Goal: Information Seeking & Learning: Learn about a topic

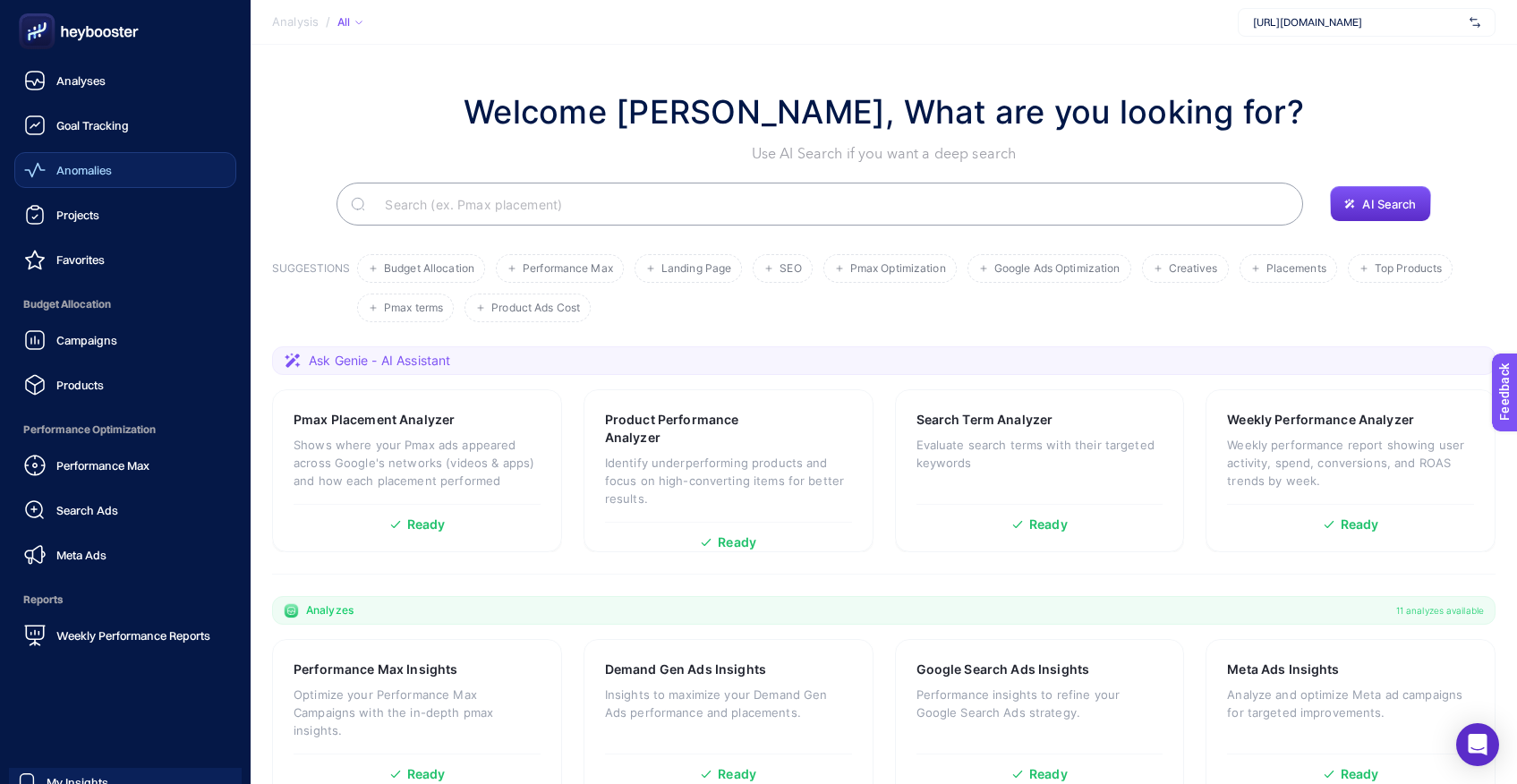
click at [89, 172] on span "Anomalies" at bounding box center [84, 169] width 55 height 14
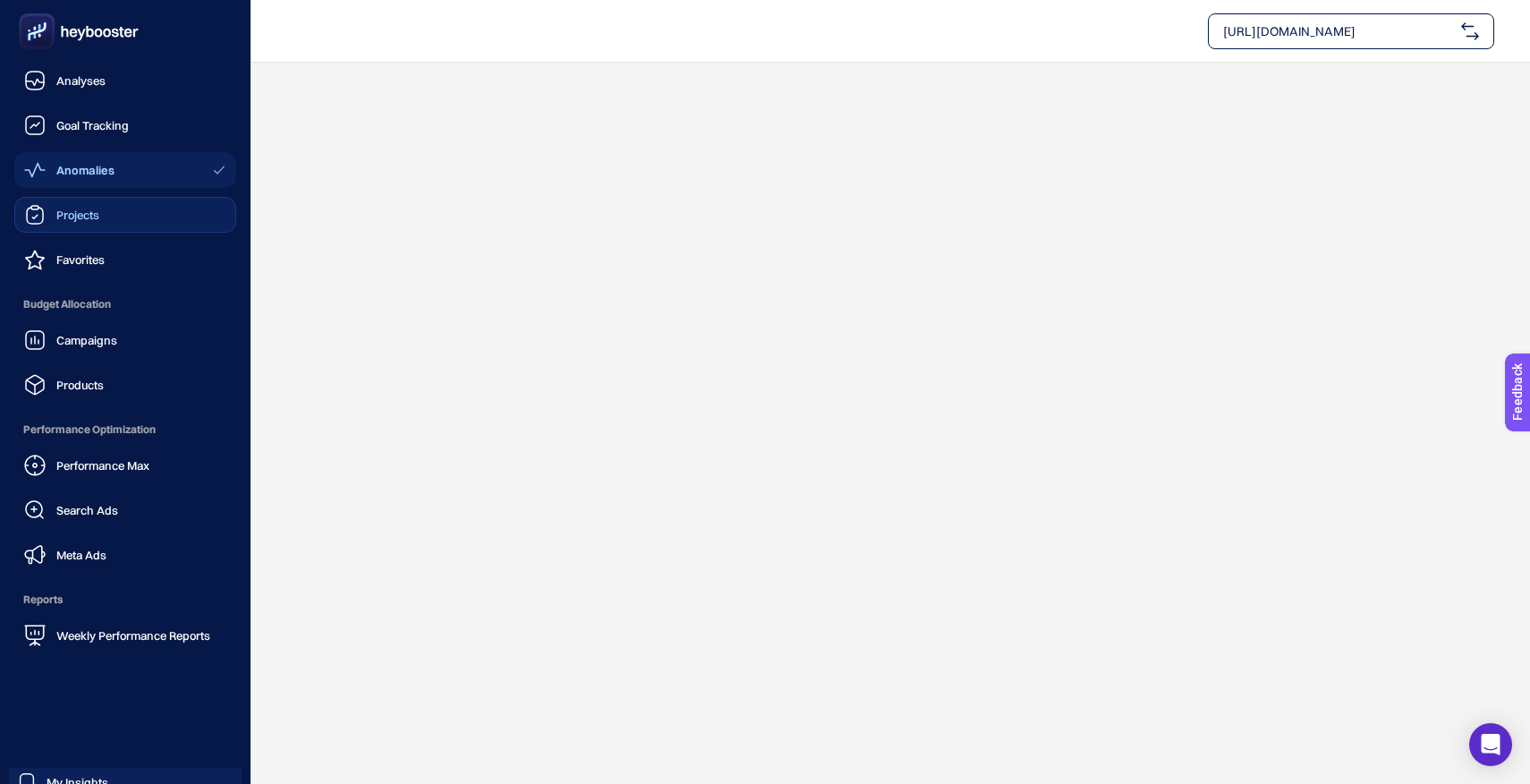
click at [75, 219] on span "Projects" at bounding box center [77, 214] width 43 height 14
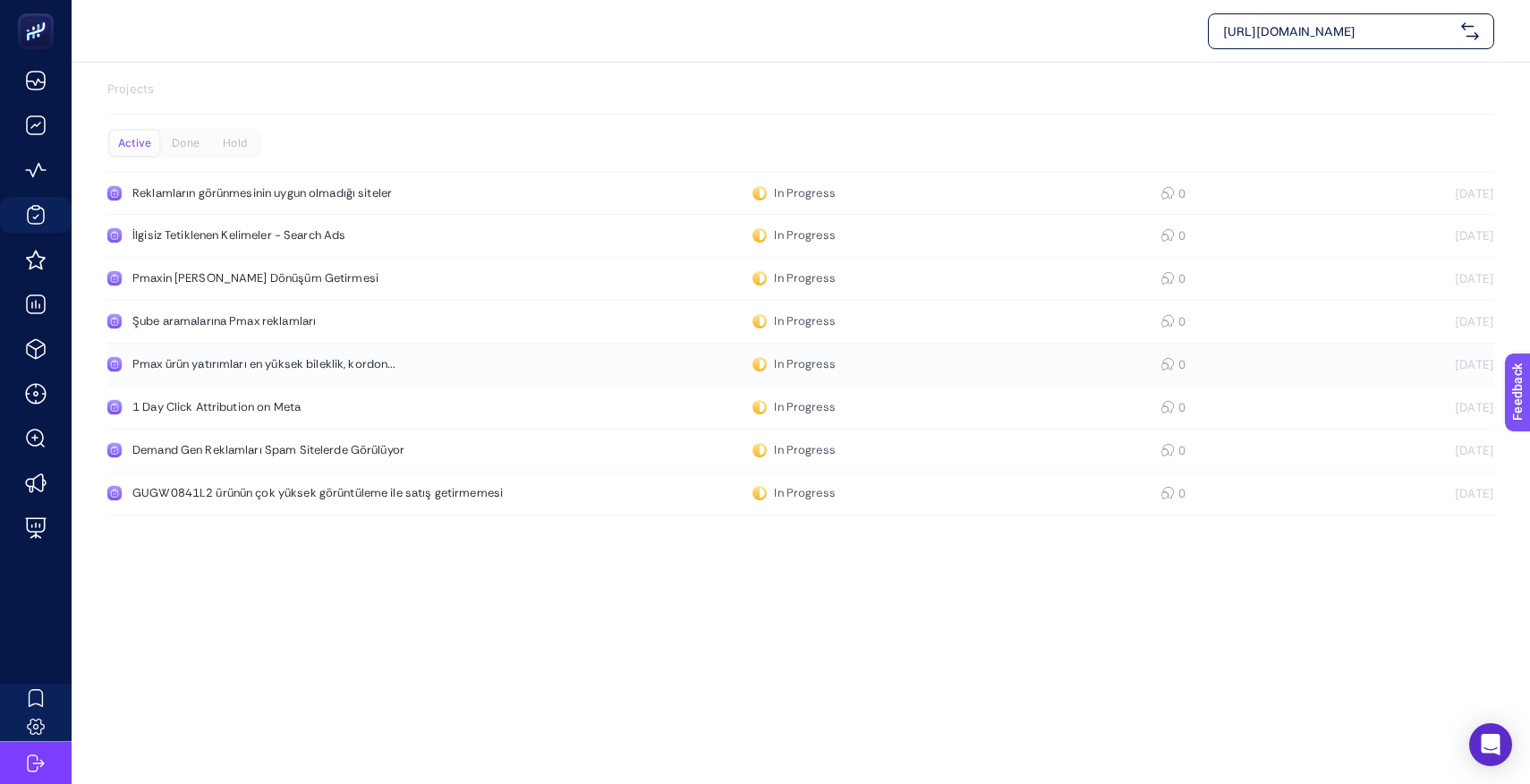
click at [335, 369] on div "Pmax ürün yatırımları en yüksek bileklik, kordon..." at bounding box center [339, 363] width 413 height 14
click at [217, 371] on link "Pmax ürün yatırımları en yüksek bileklik, kordon... In Progress 0 22.09.2025" at bounding box center [800, 364] width 1386 height 43
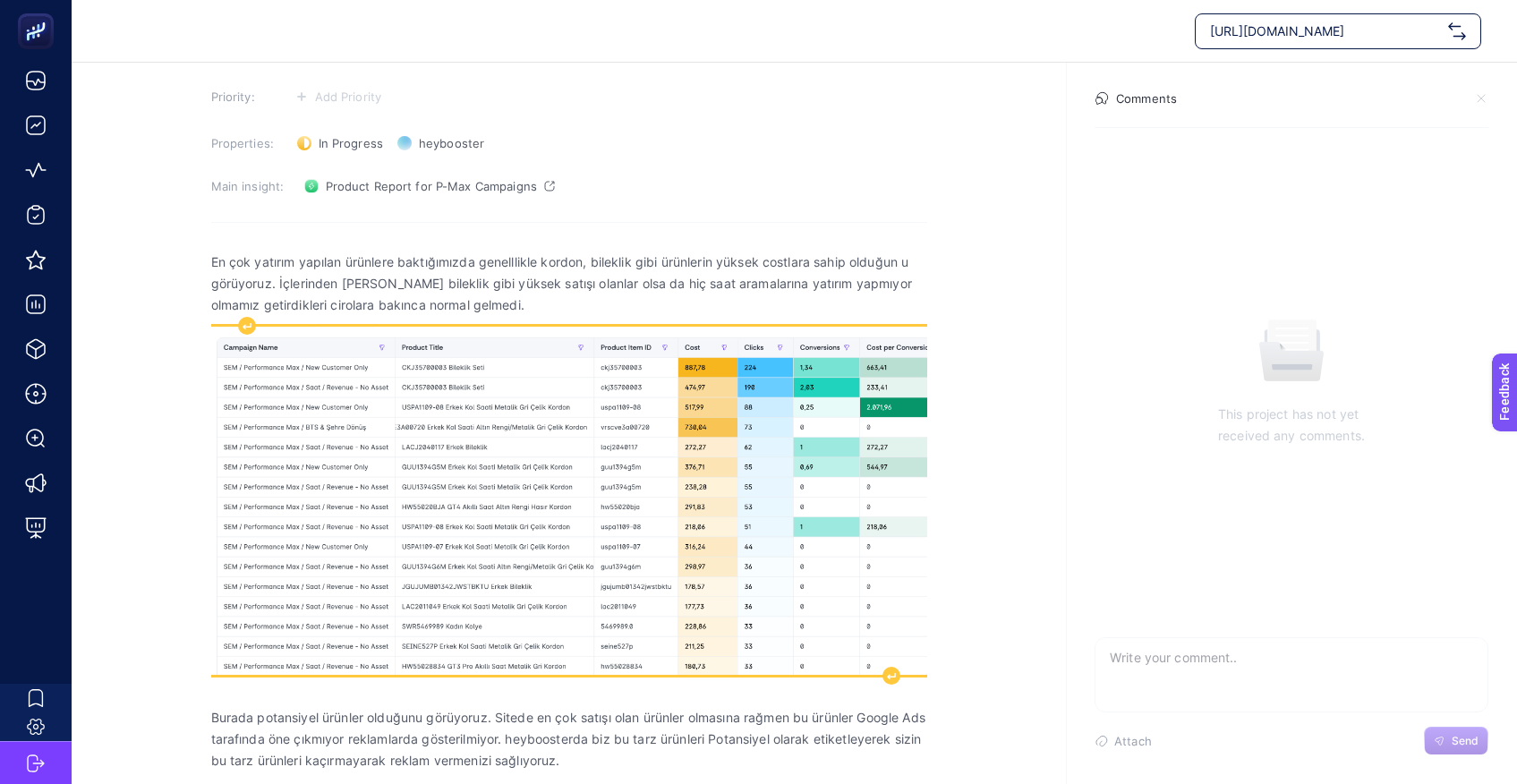
scroll to position [108, 0]
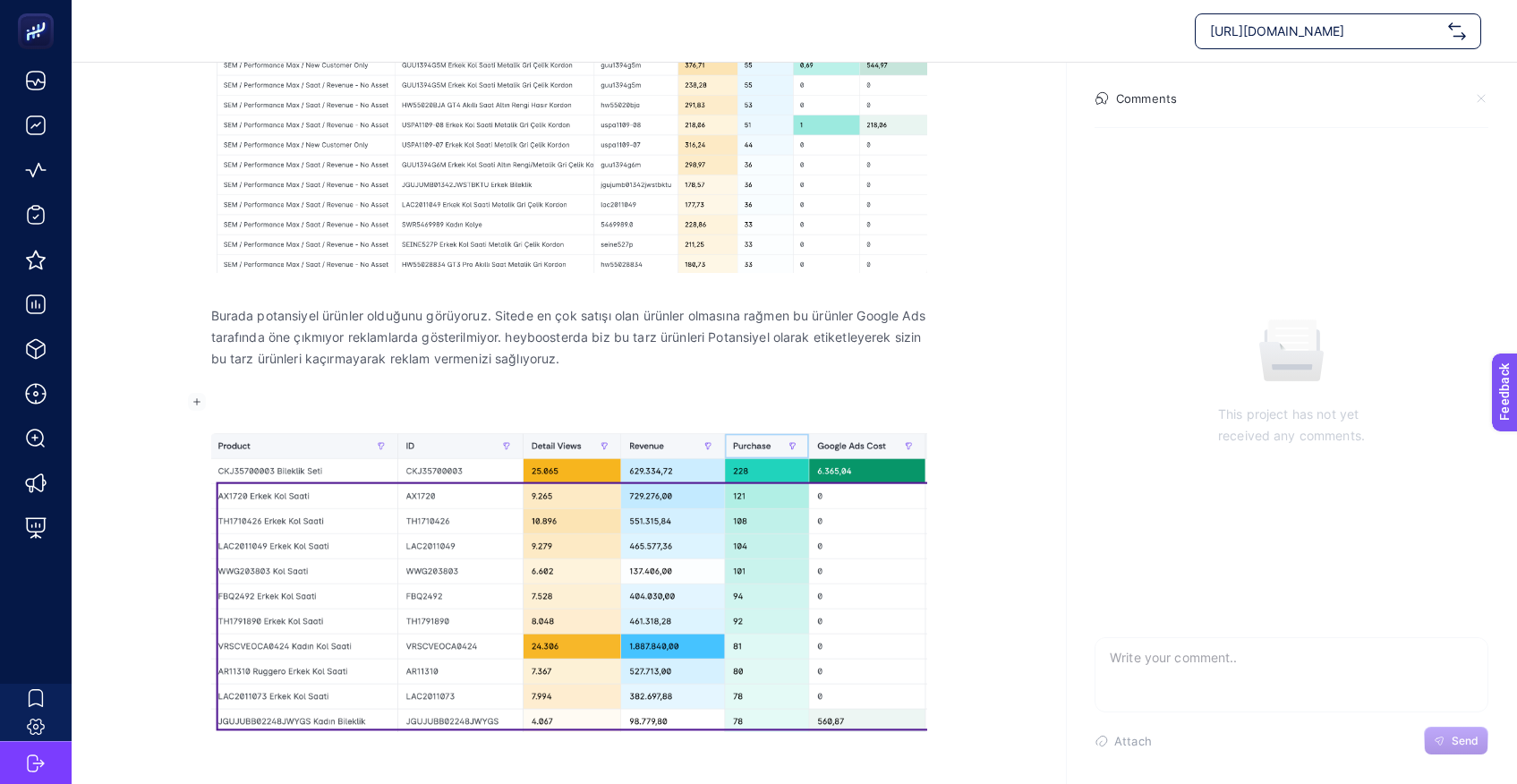
click at [579, 391] on p "Rich Text Editor. Editing area: main" at bounding box center [569, 402] width 716 height 22
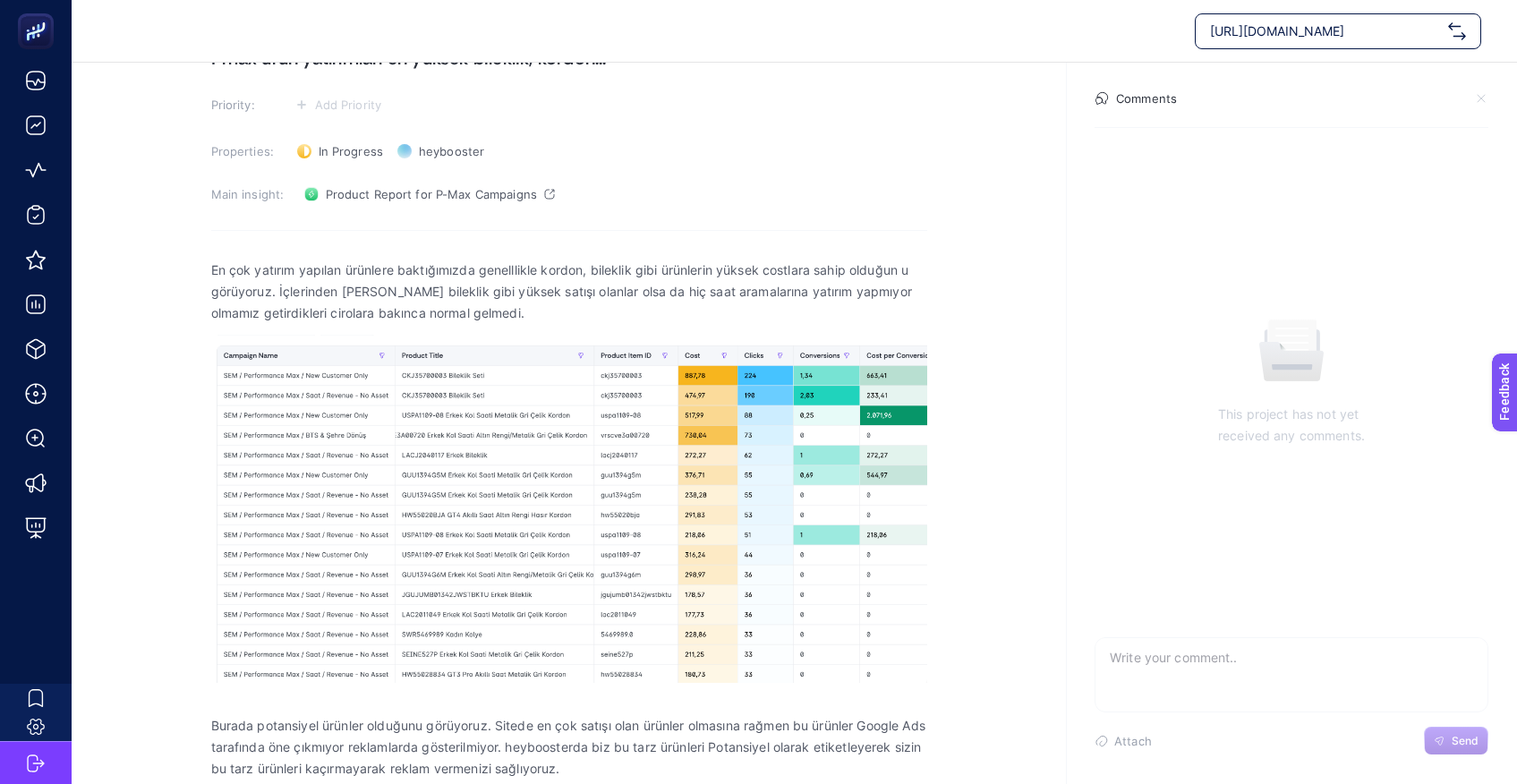
scroll to position [267, 0]
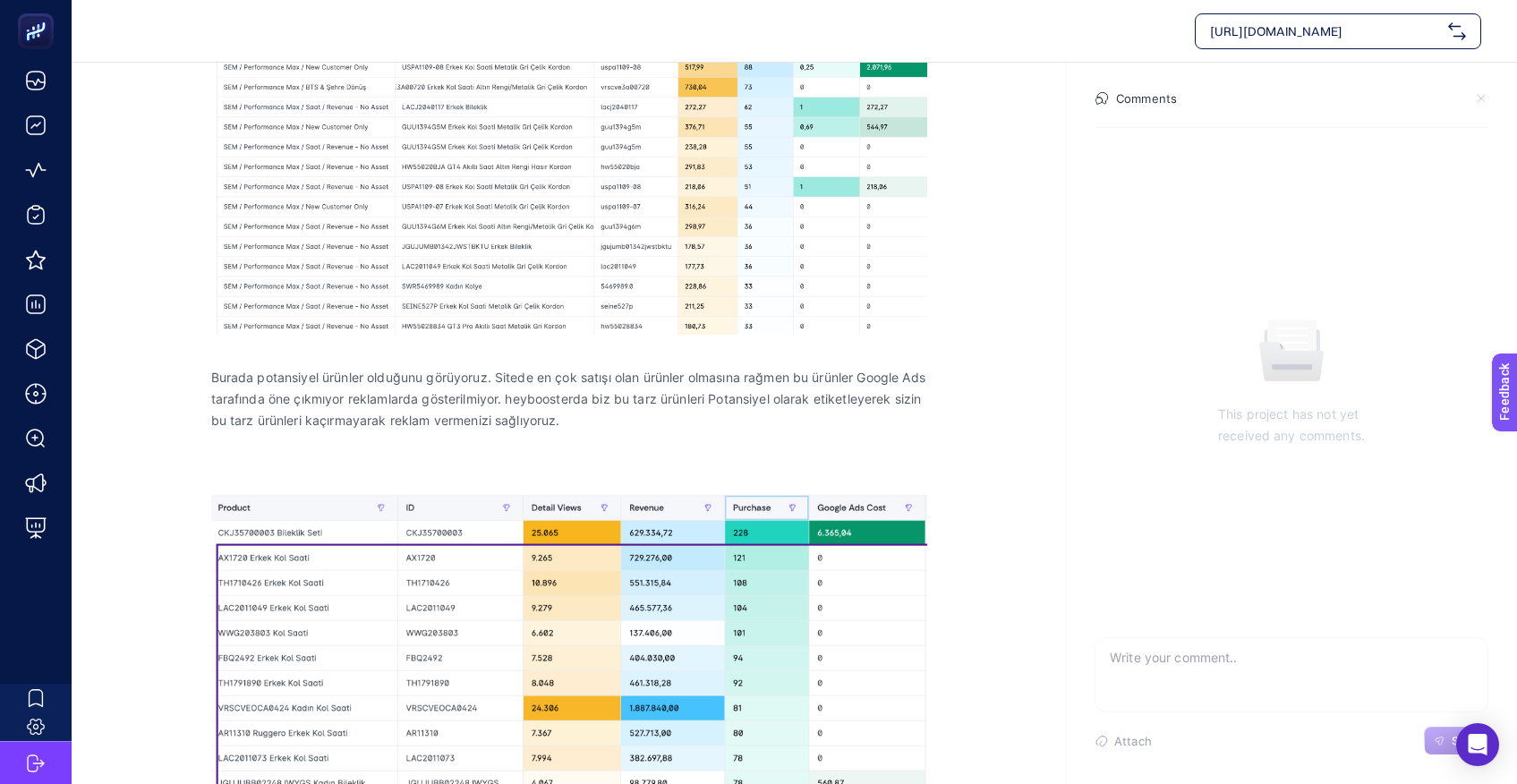
scroll to position [501, 0]
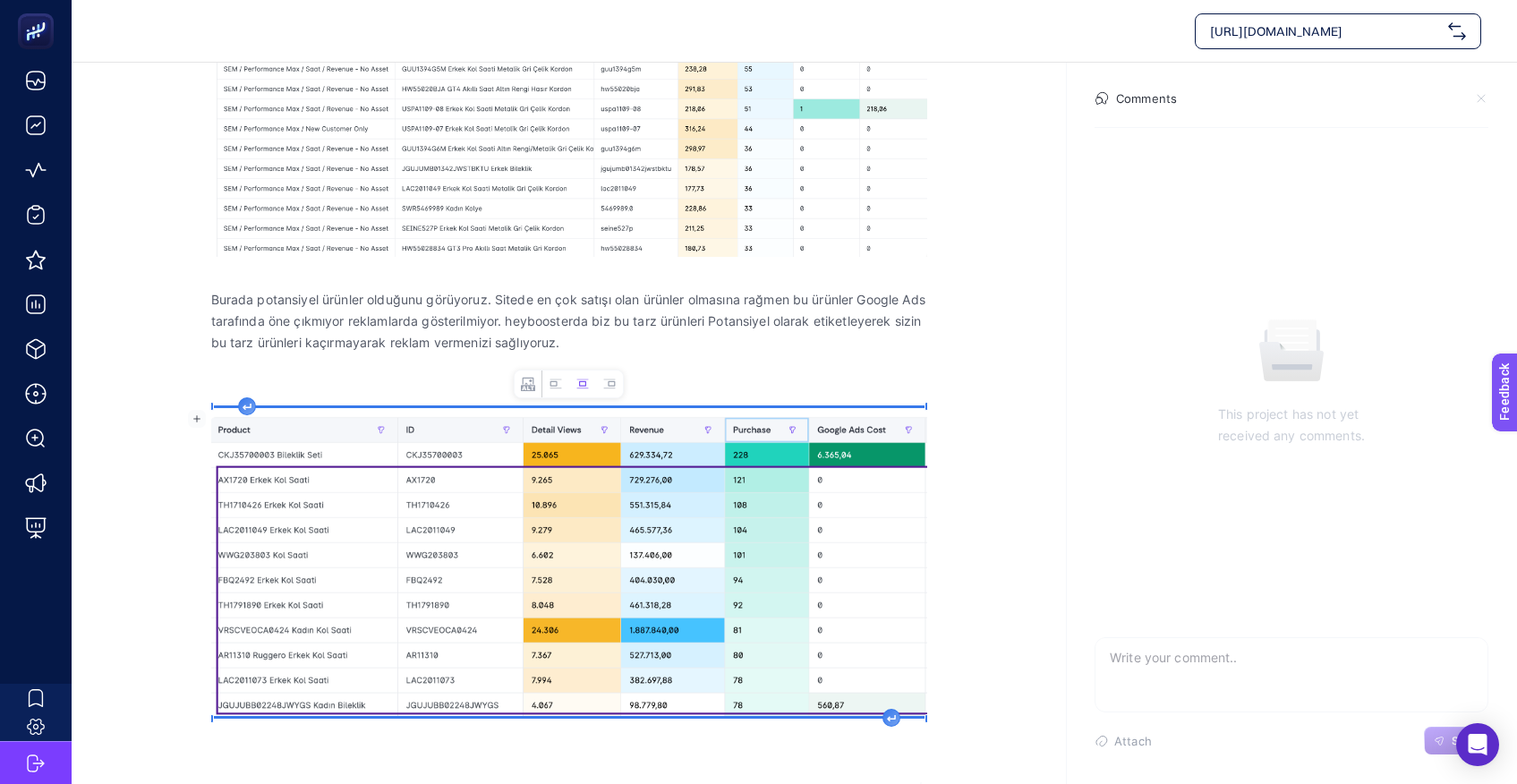
click at [1011, 560] on section "September 2, 2025 Pmax ürün yatırımları en yüksek bileklik, kordon... Priority:…" at bounding box center [794, 155] width 1445 height 1231
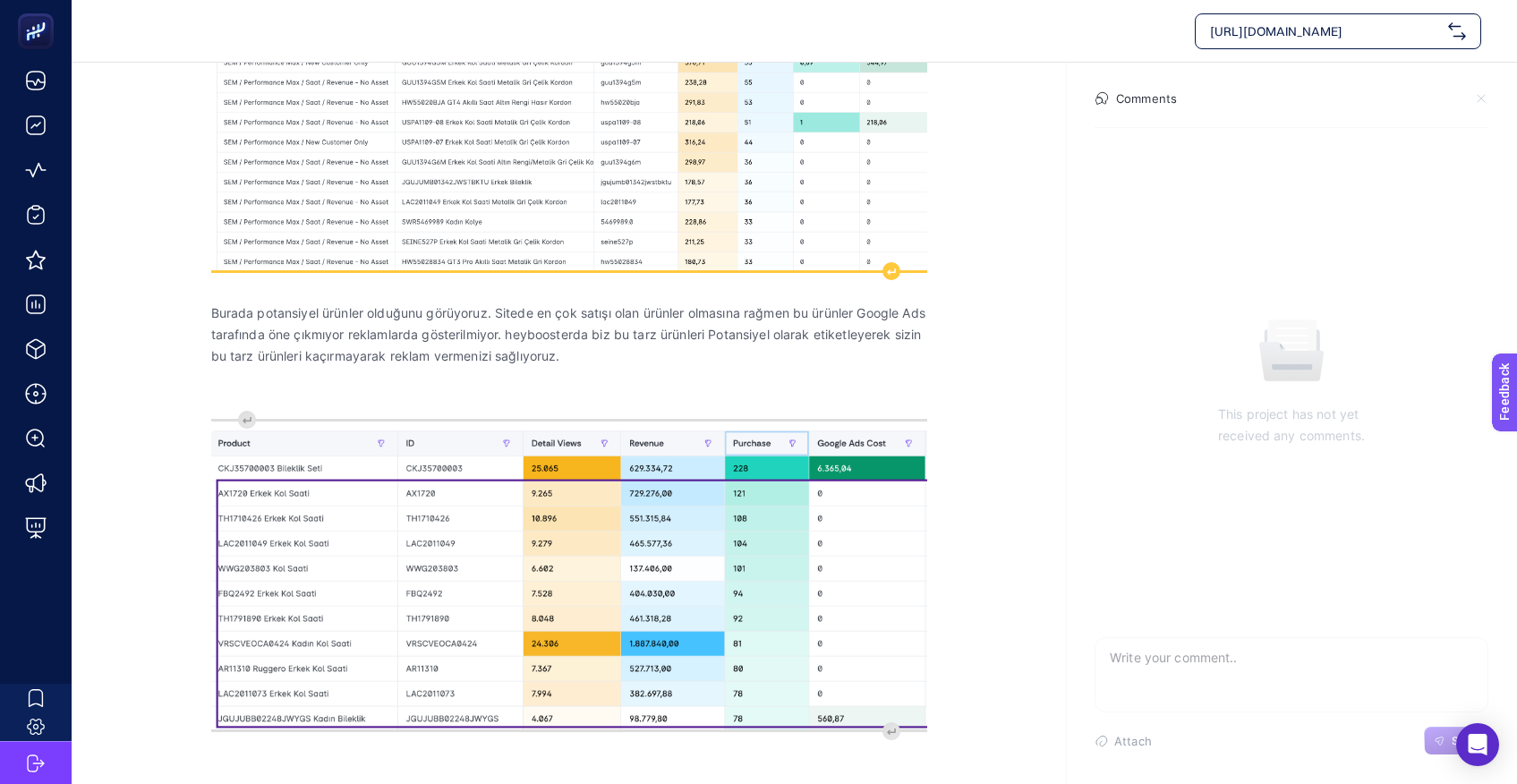
click at [477, 225] on img "Rich Text Editor. Editing area: main" at bounding box center [569, 95] width 716 height 347
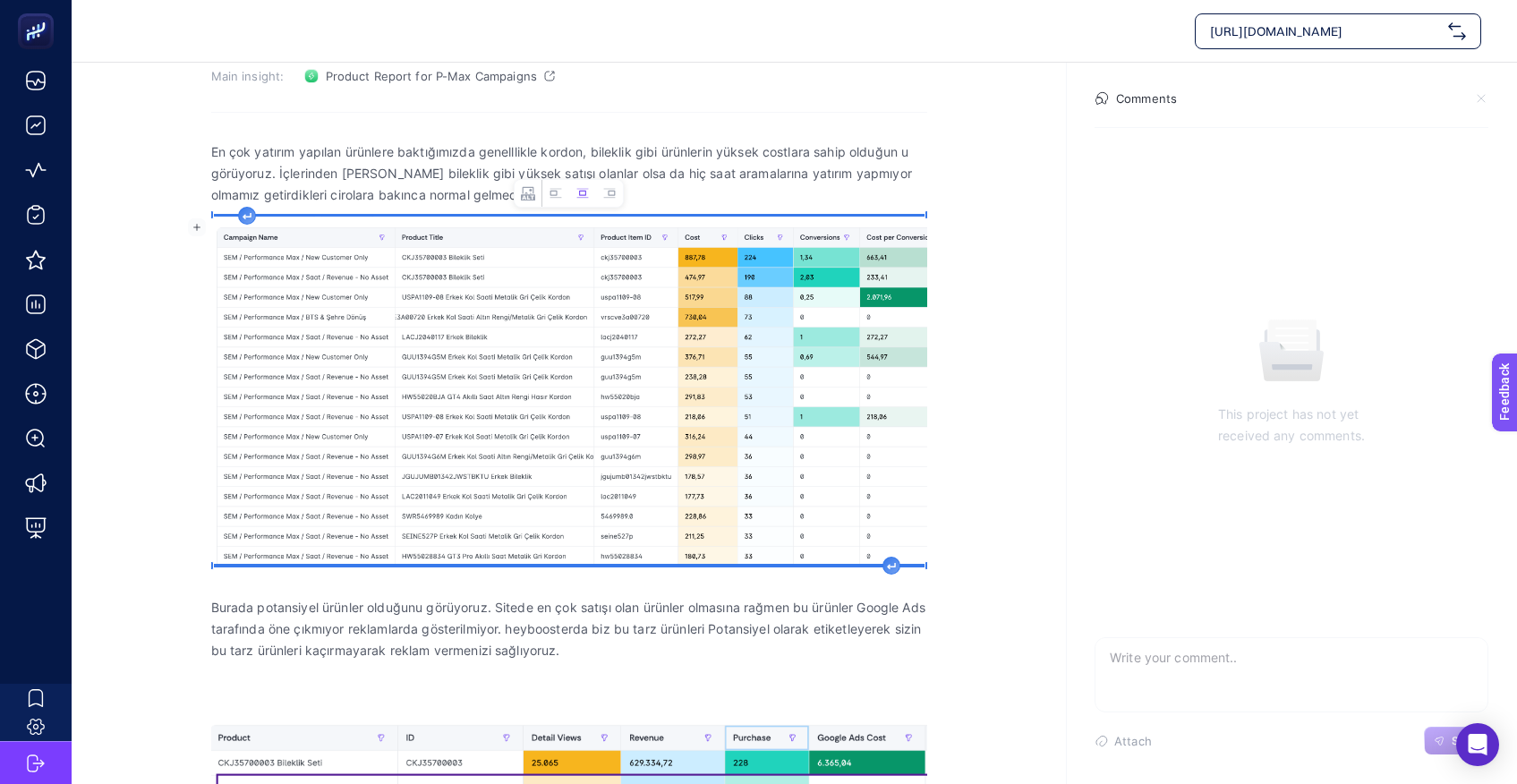
scroll to position [187, 0]
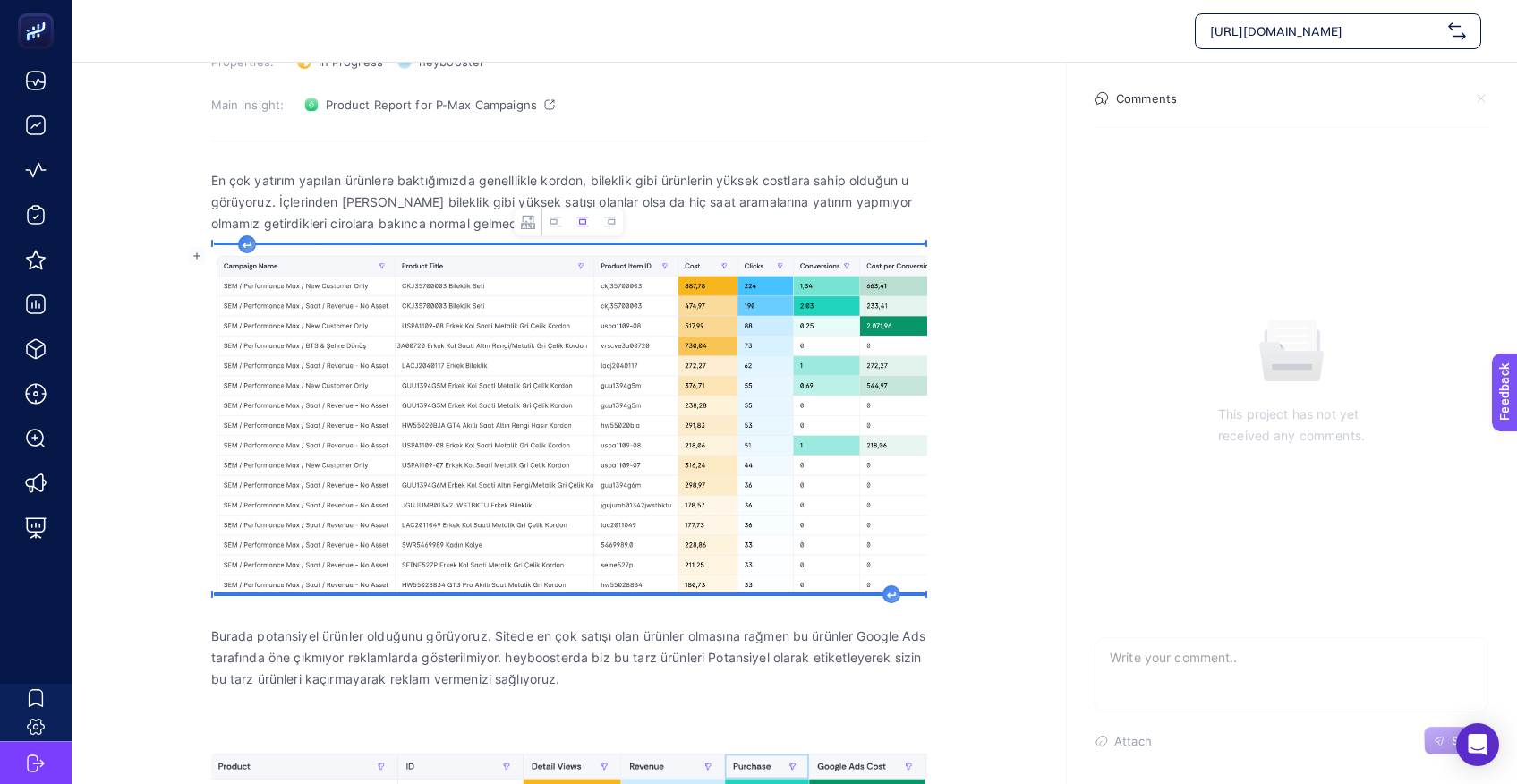
click at [592, 292] on img "Rich Text Editor. Editing area: main" at bounding box center [569, 419] width 716 height 347
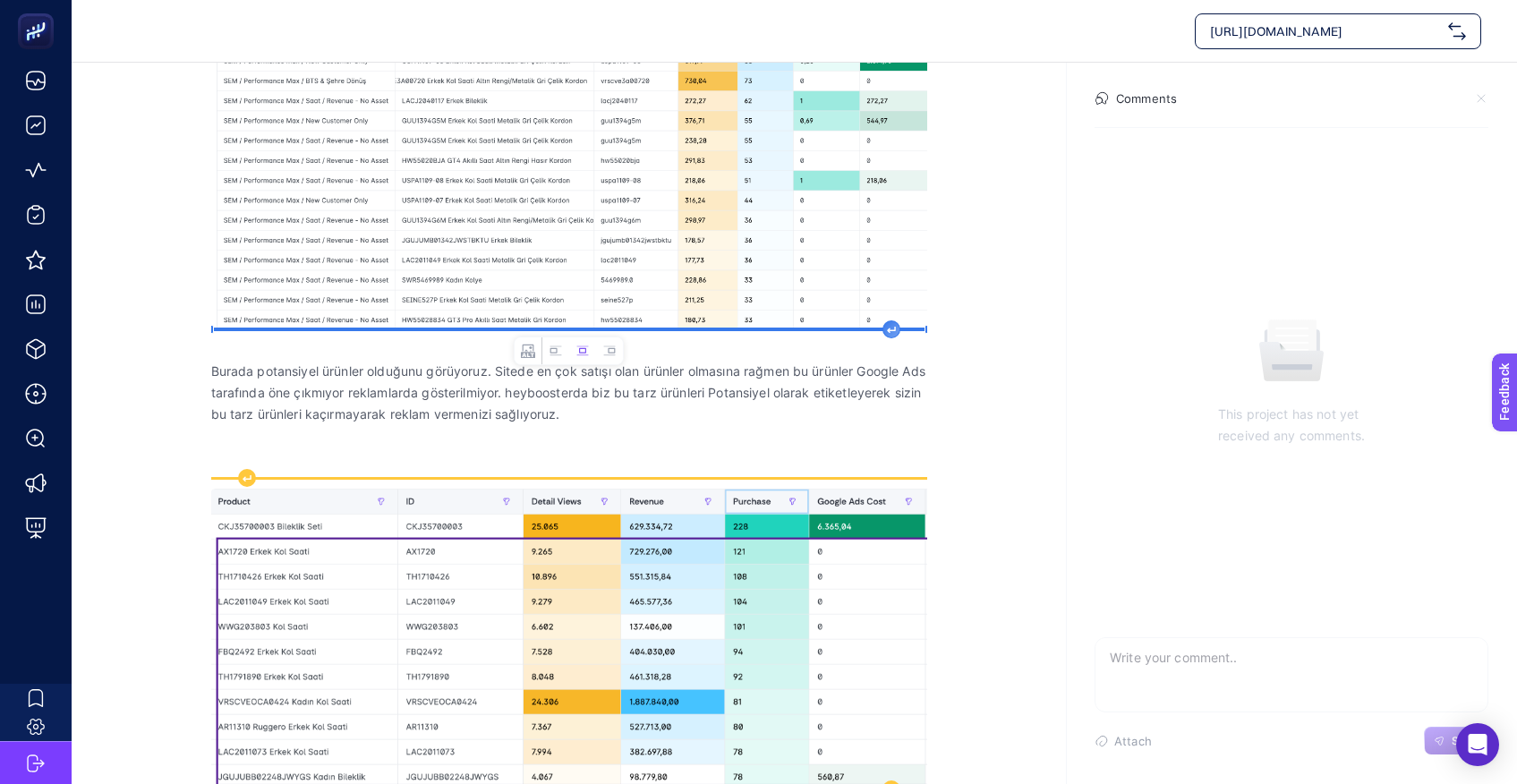
scroll to position [476, 0]
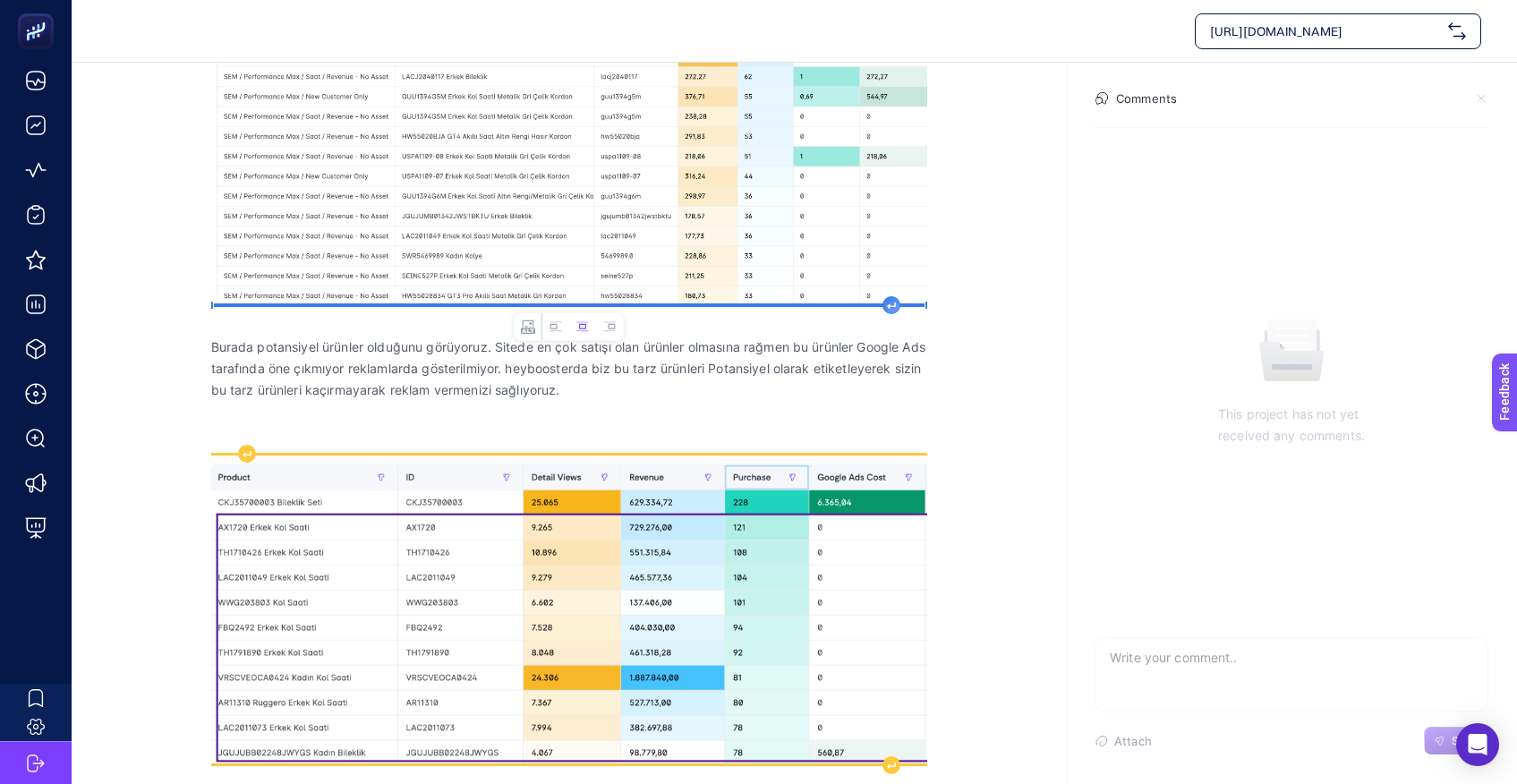
click at [525, 614] on img "Rich Text Editor. Editing area: main" at bounding box center [569, 610] width 716 height 308
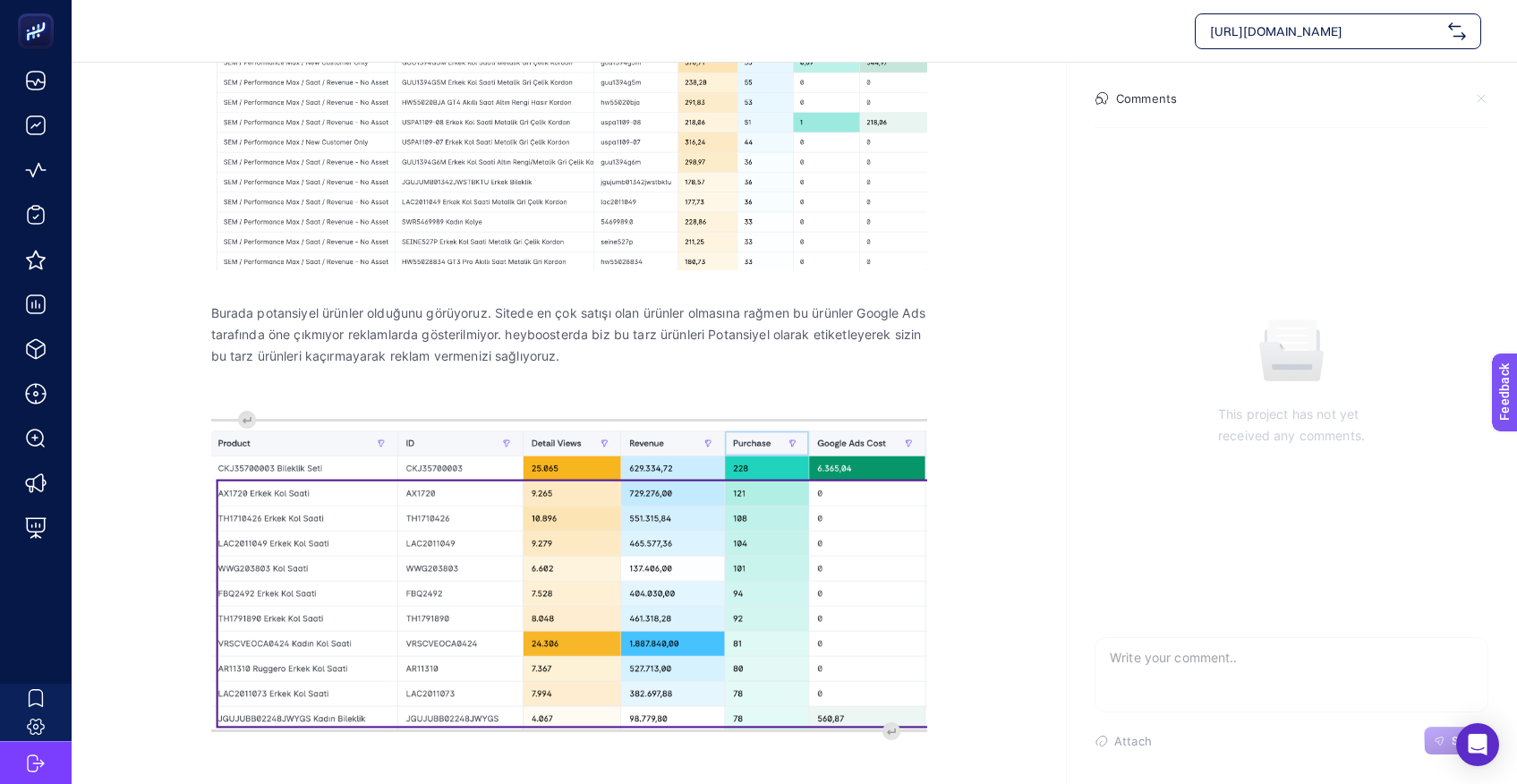
click at [1024, 574] on section "September 2, 2025 Pmax ürün yatırımları en yüksek bileklik, kordon... Priority:…" at bounding box center [794, 168] width 1445 height 1231
click at [137, 510] on section "September 2, 2025 Pmax ürün yatırımları en yüksek bileklik, kordon... Priority:…" at bounding box center [794, 168] width 1445 height 1231
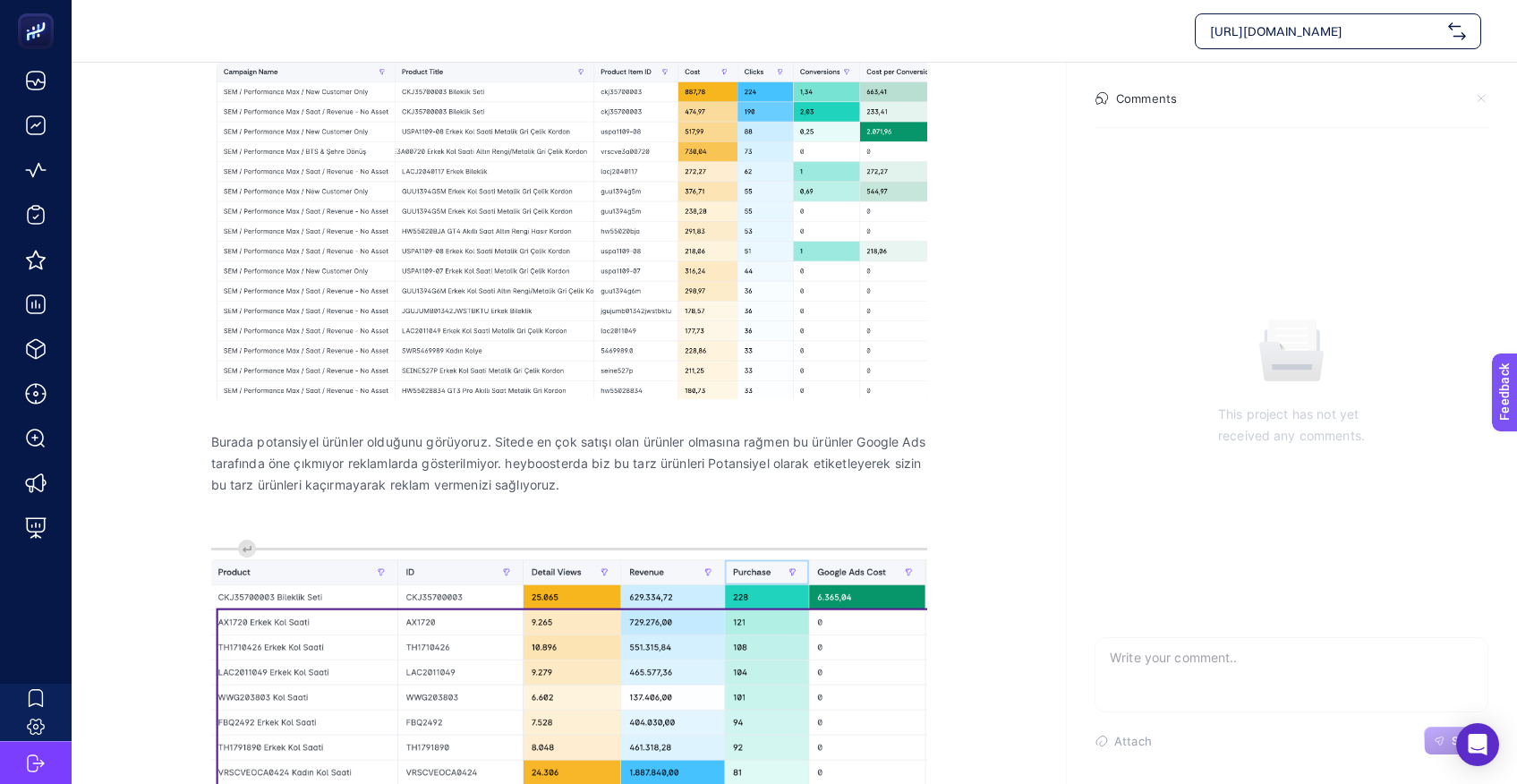
scroll to position [0, 0]
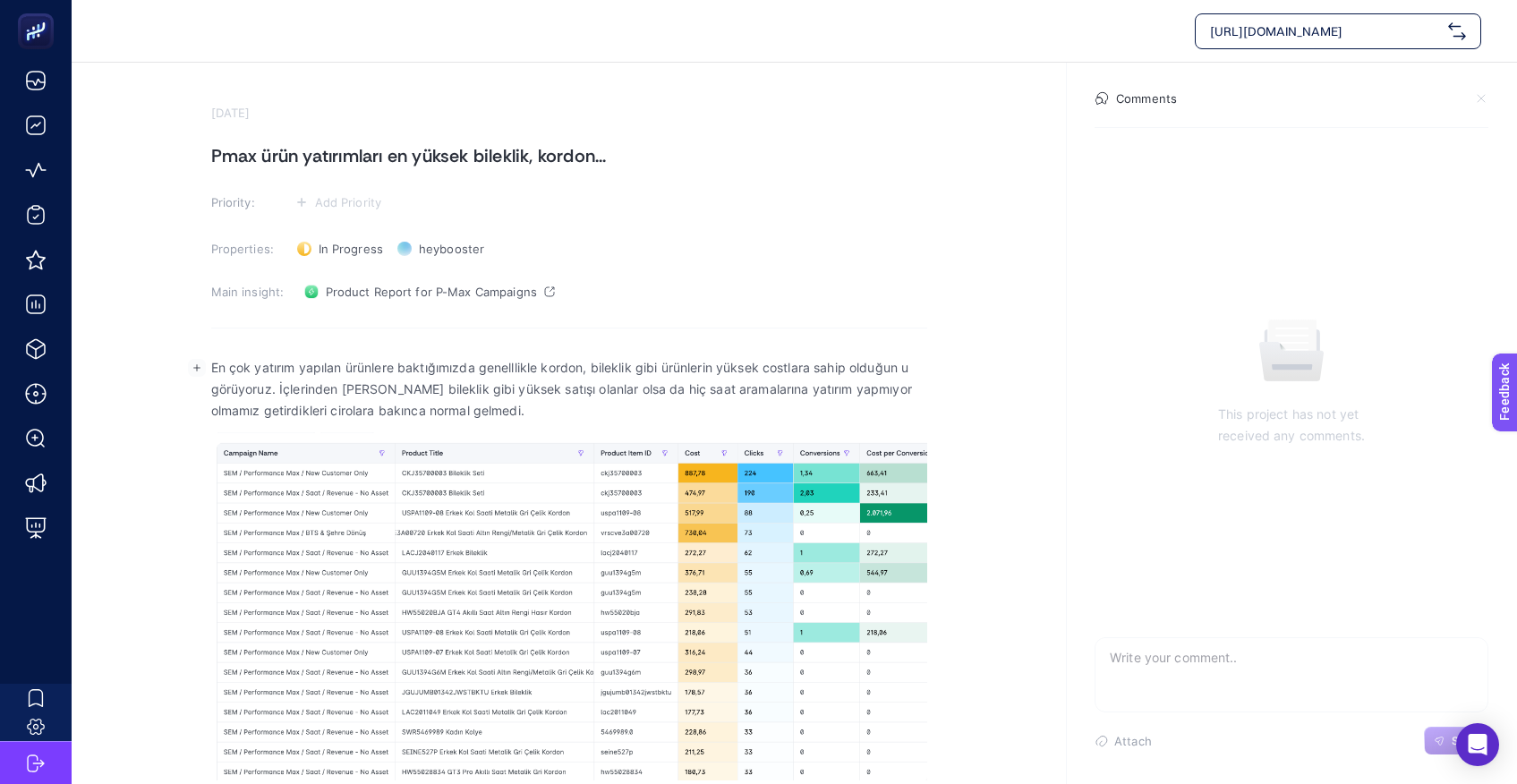
click at [326, 418] on p "En çok yatırım yapılan ürünlere baktığımızda genelllikle kordon, bileklik gibi …" at bounding box center [569, 389] width 716 height 65
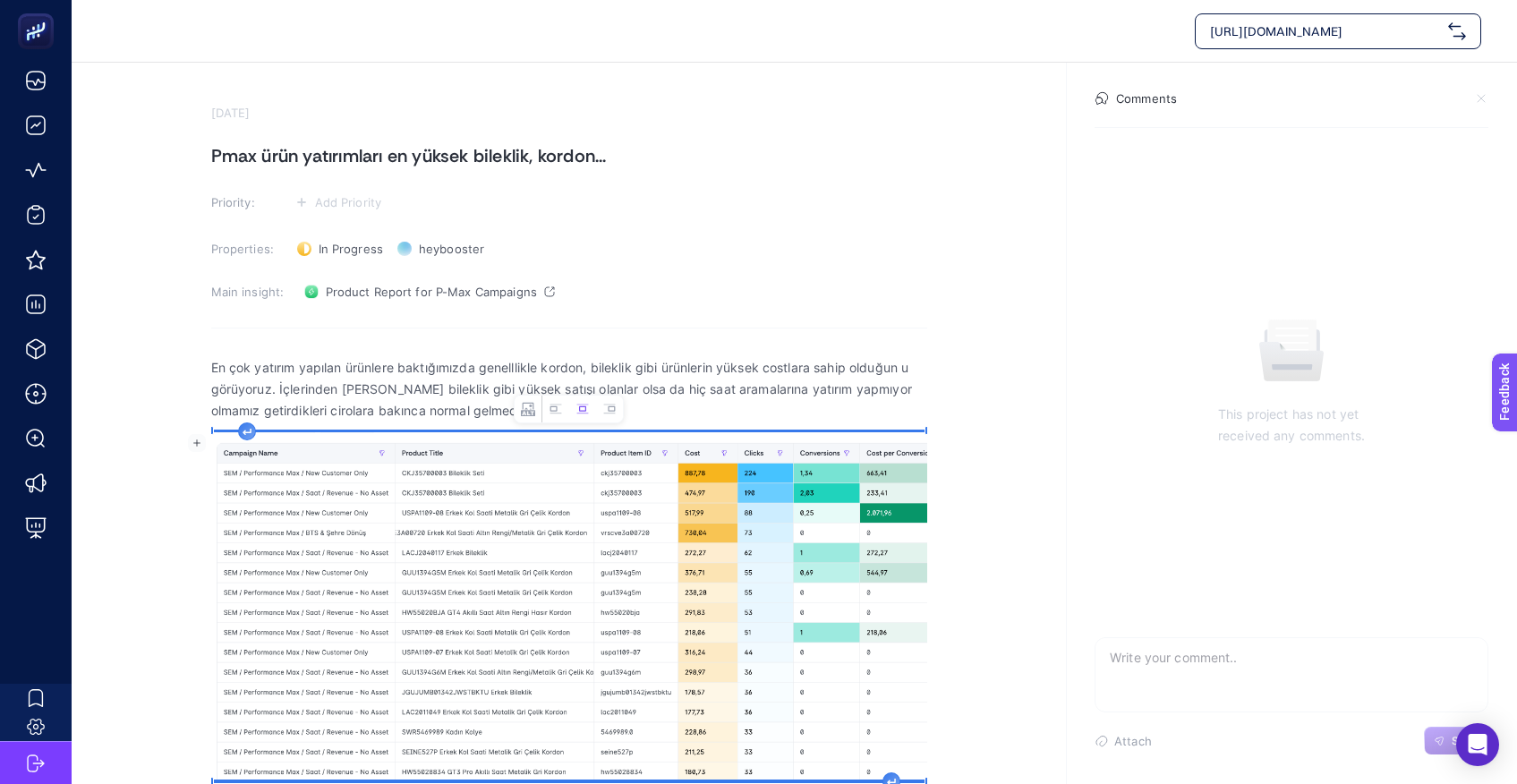
click at [314, 475] on img "Rich Text Editor. Editing area: main" at bounding box center [569, 605] width 716 height 347
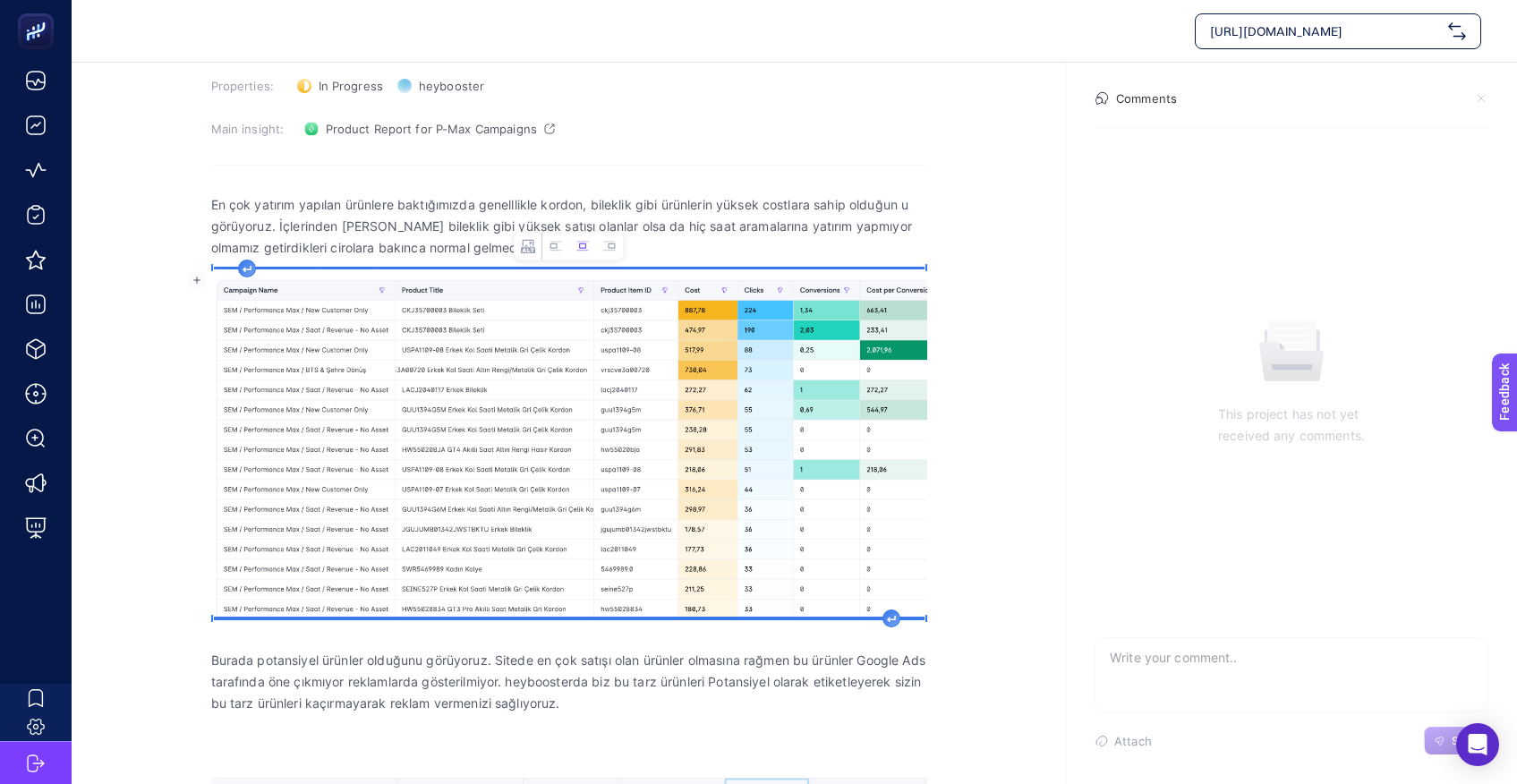
scroll to position [523, 0]
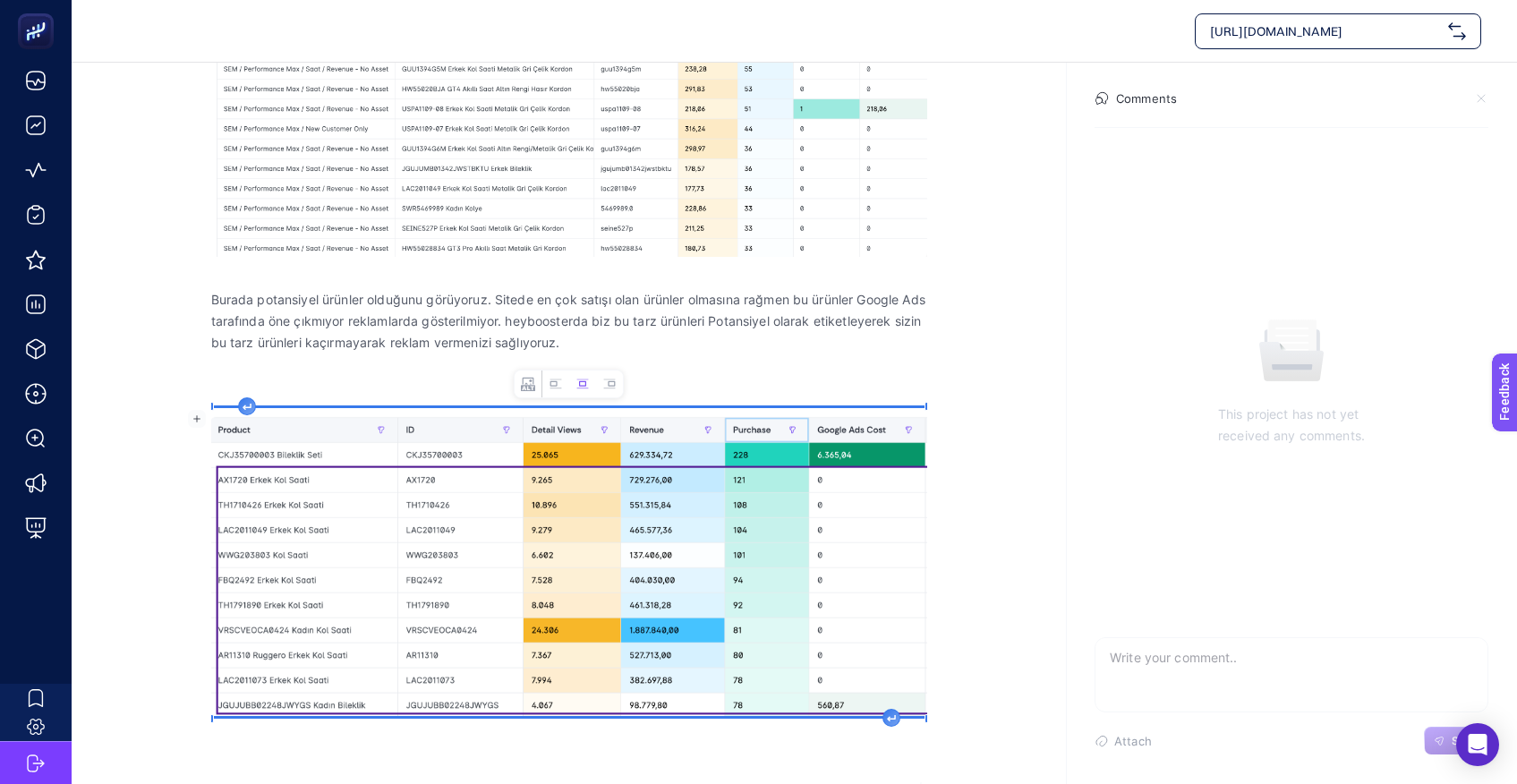
click at [462, 527] on img "Rich Text Editor. Editing area: main" at bounding box center [569, 562] width 716 height 308
click at [994, 642] on section "September 2, 2025 Pmax ürün yatırımları en yüksek bileklik, kordon... Priority:…" at bounding box center [794, 155] width 1445 height 1231
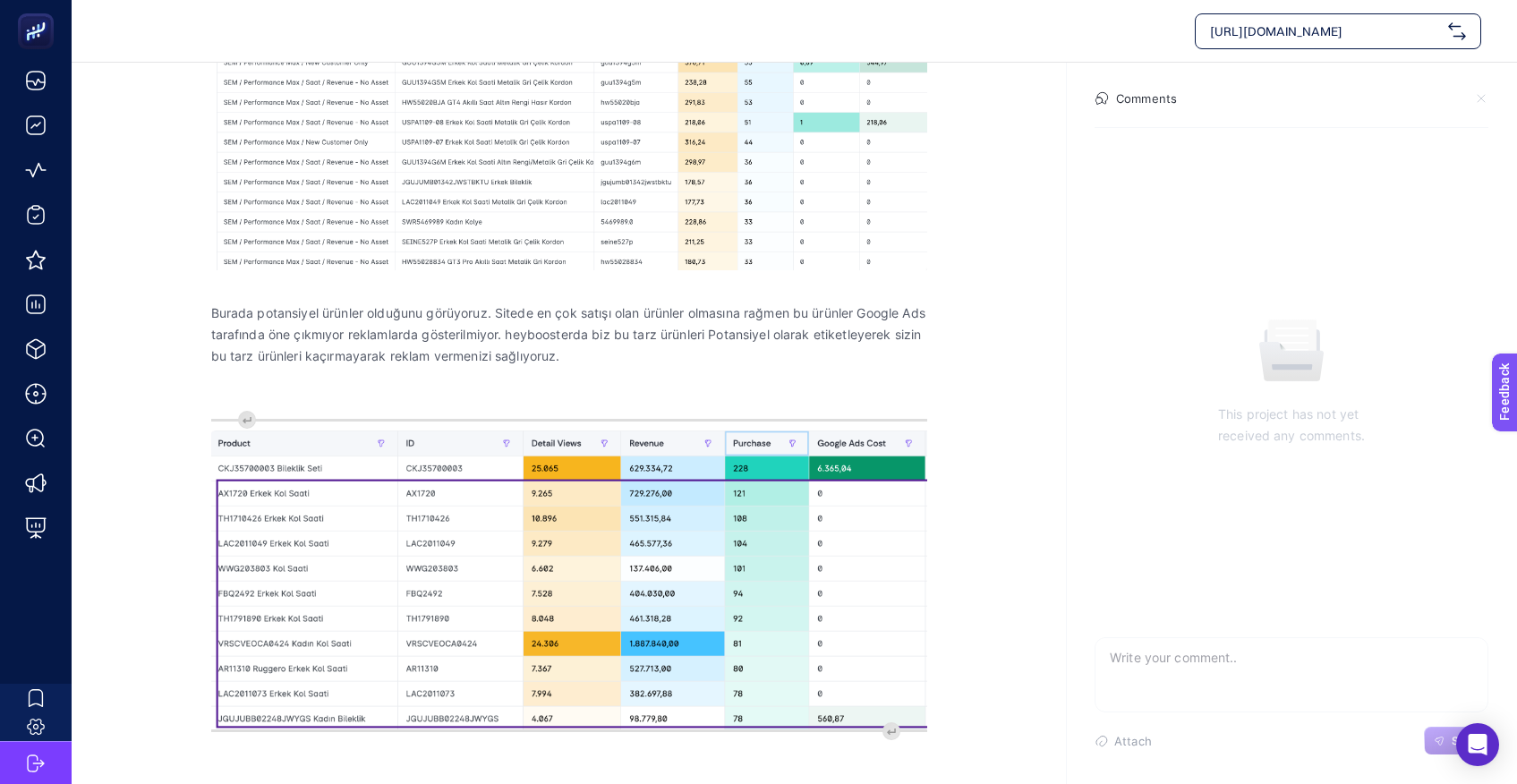
scroll to position [510, 0]
drag, startPoint x: 1149, startPoint y: 116, endPoint x: 1487, endPoint y: 150, distance: 339.7
click at [1487, 150] on section "Comments This project has not yet received any comments. Attach Send" at bounding box center [1291, 423] width 451 height 721
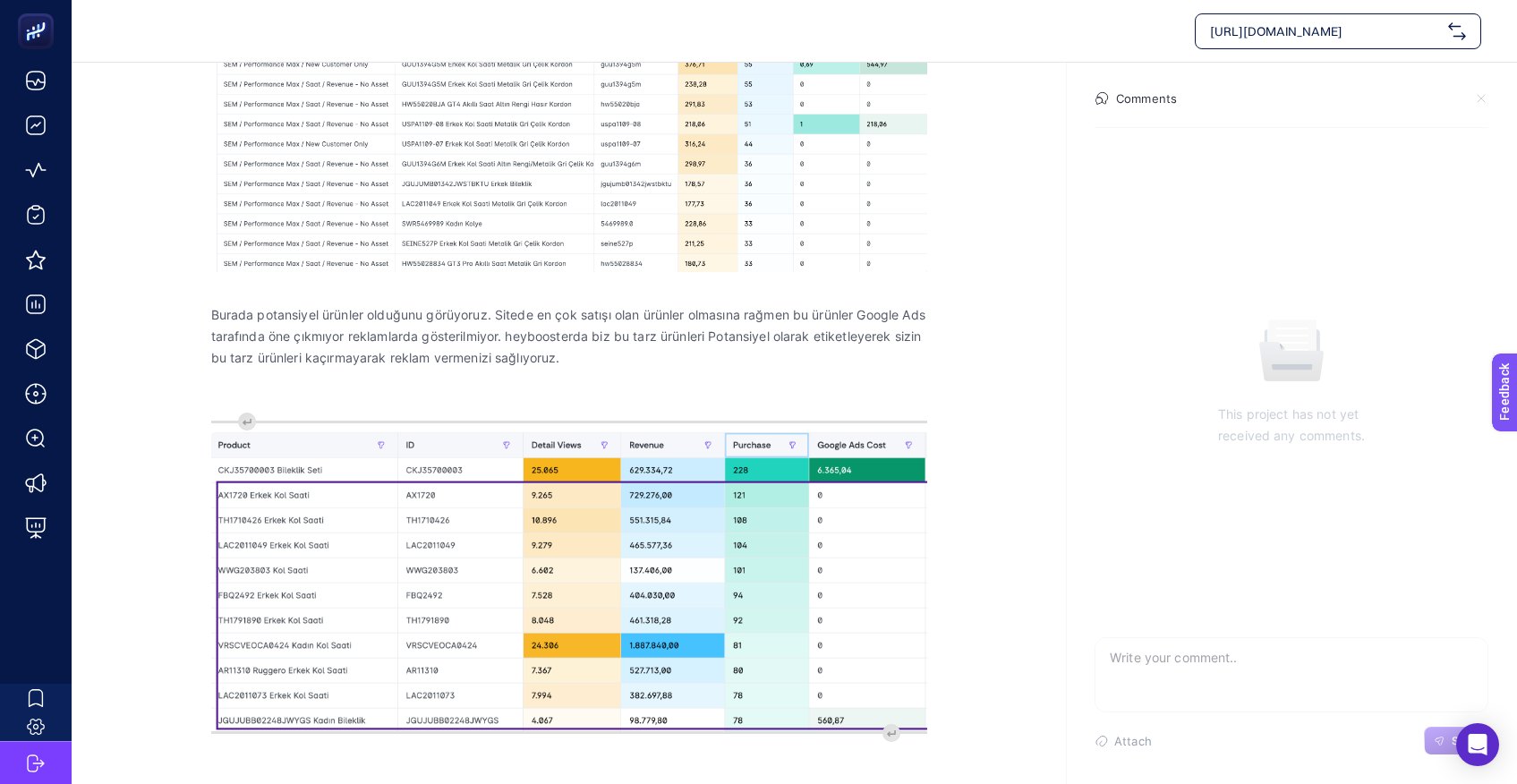
click at [1483, 100] on icon at bounding box center [1481, 99] width 8 height 8
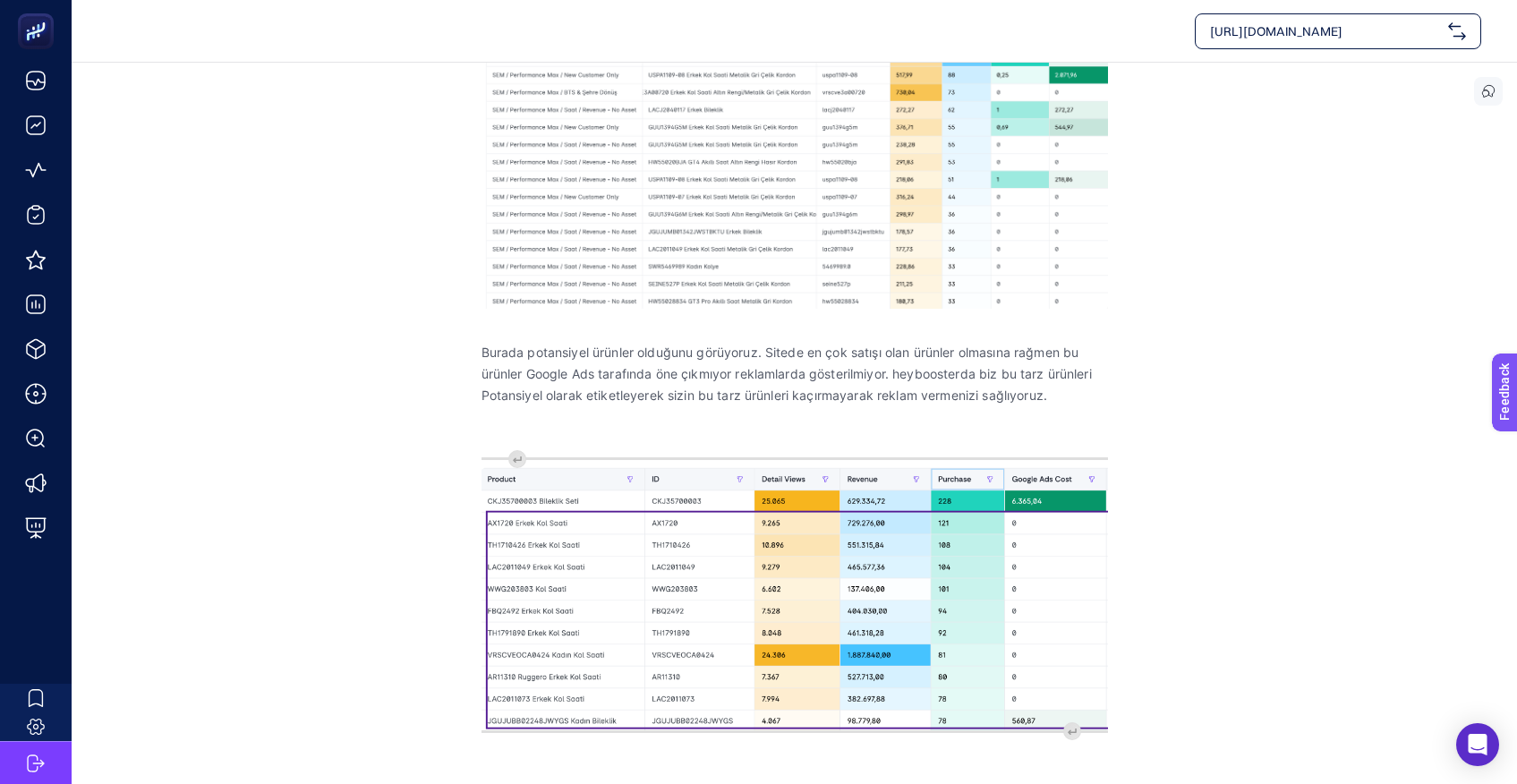
scroll to position [427, 0]
click at [855, 550] on img "Rich Text Editor. Editing area: main" at bounding box center [795, 595] width 626 height 270
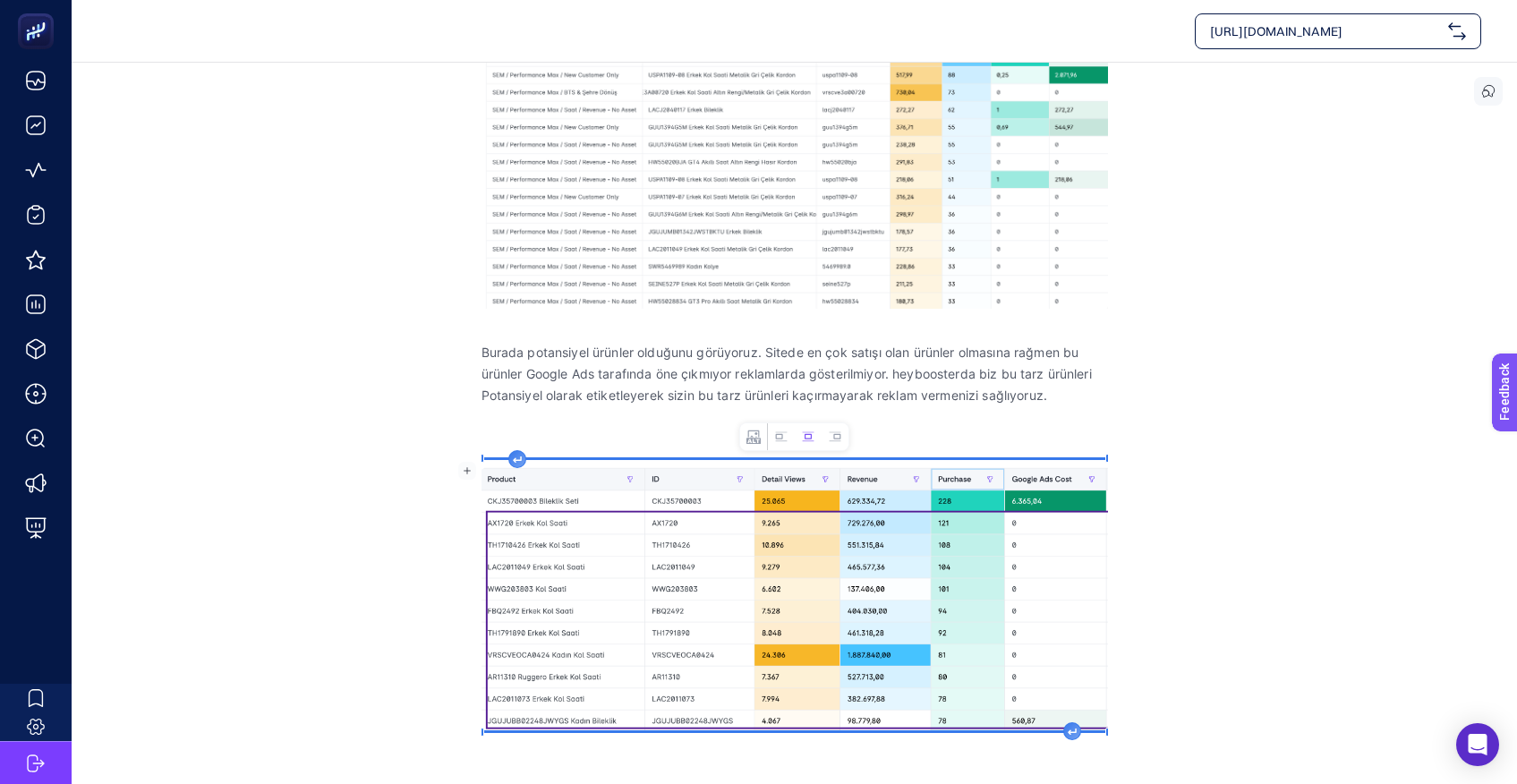
scroll to position [435, 0]
click at [846, 619] on img "Rich Text Editor. Editing area: main" at bounding box center [795, 595] width 626 height 270
click at [518, 452] on div "En çok yatırım yapılan ürünlere baktığımızda genelllikle kordon, bileklik gibi …" at bounding box center [795, 350] width 626 height 866
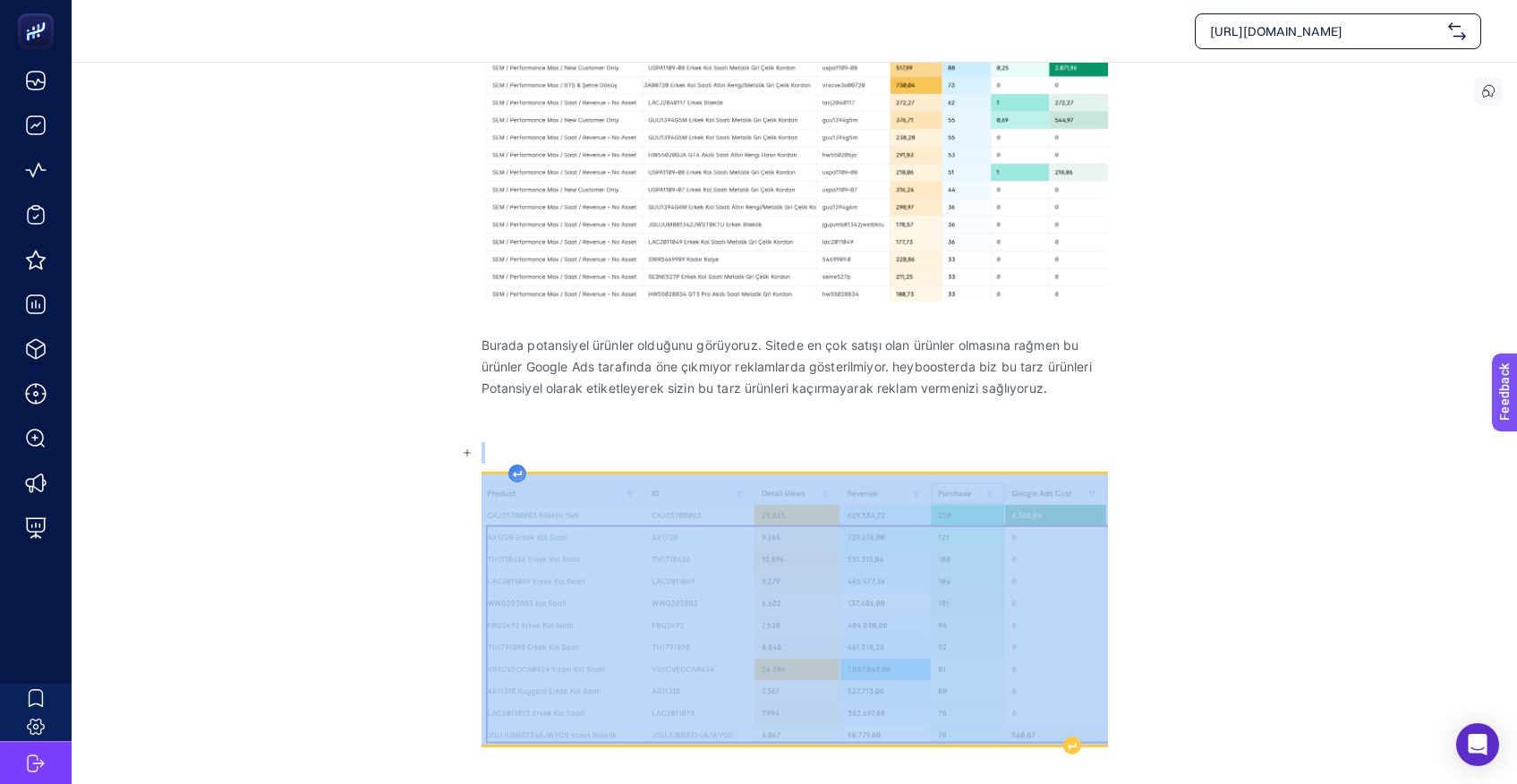
click at [518, 452] on p "Rich Text Editor. Editing area: main" at bounding box center [795, 452] width 626 height 22
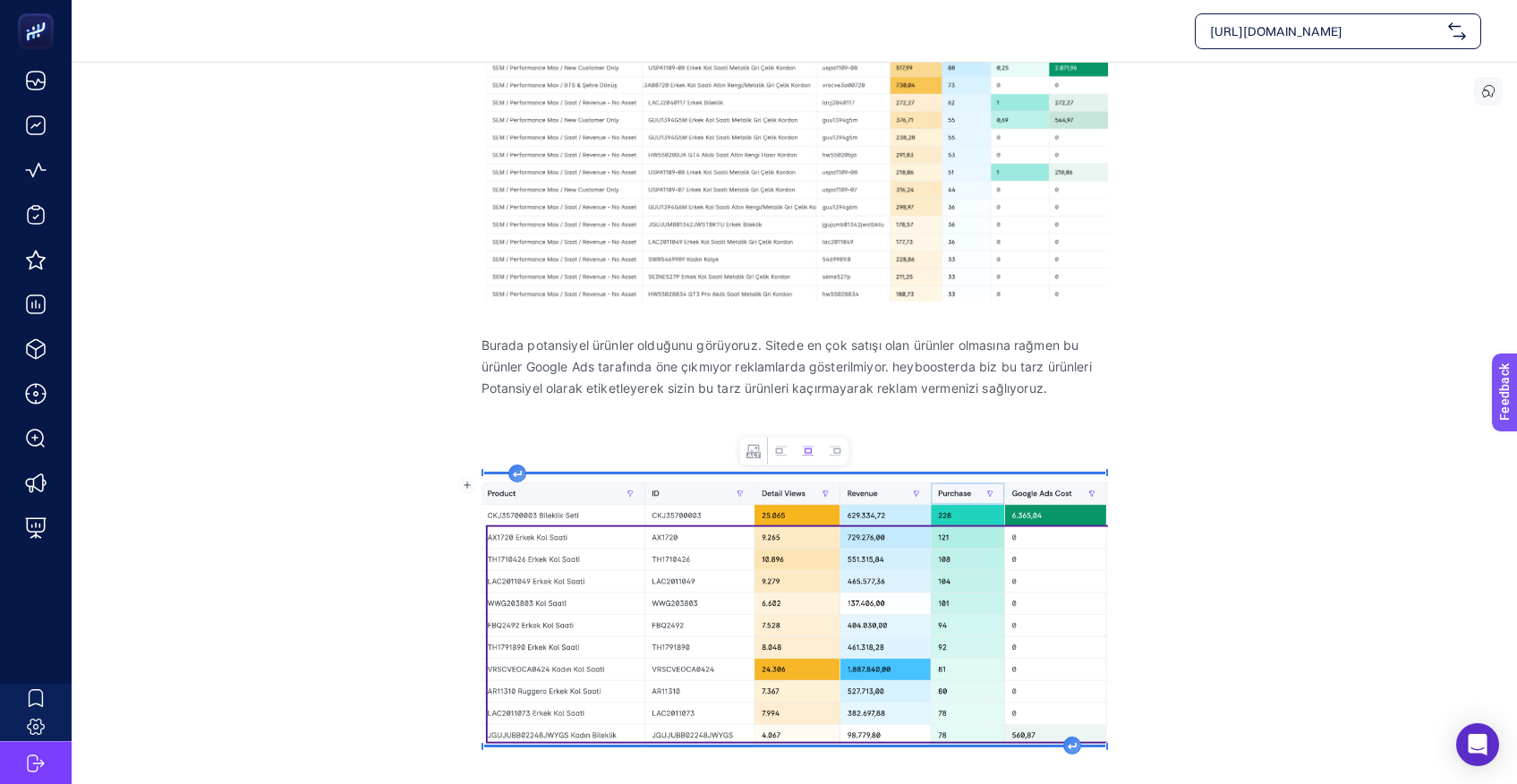
click at [807, 574] on img "Rich Text Editor. Editing area: main" at bounding box center [795, 609] width 626 height 270
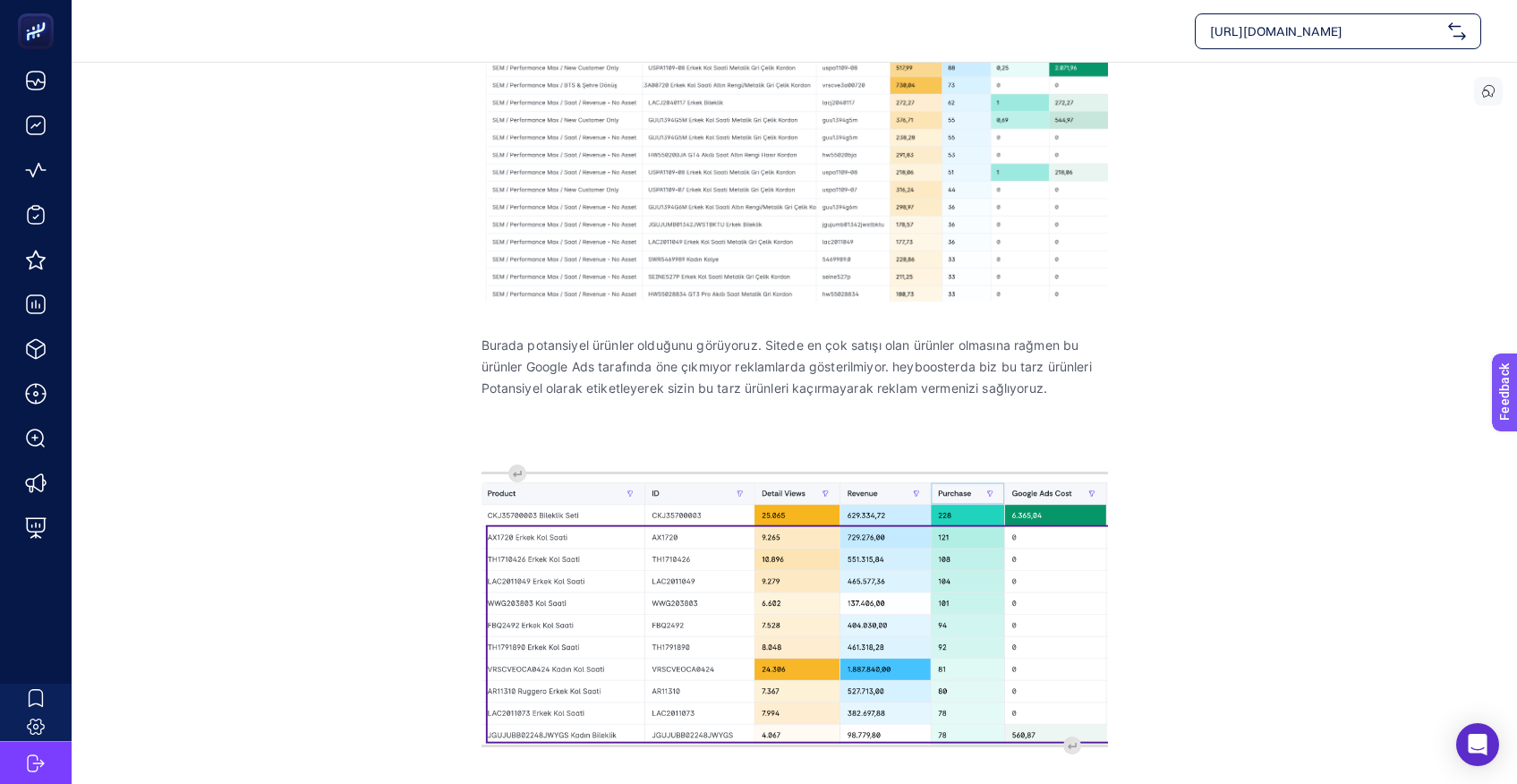
click at [1231, 640] on section "September 2, 2025 Pmax ürün yatırımları en yüksek bileklik, kordon... Priority:…" at bounding box center [794, 213] width 1445 height 1170
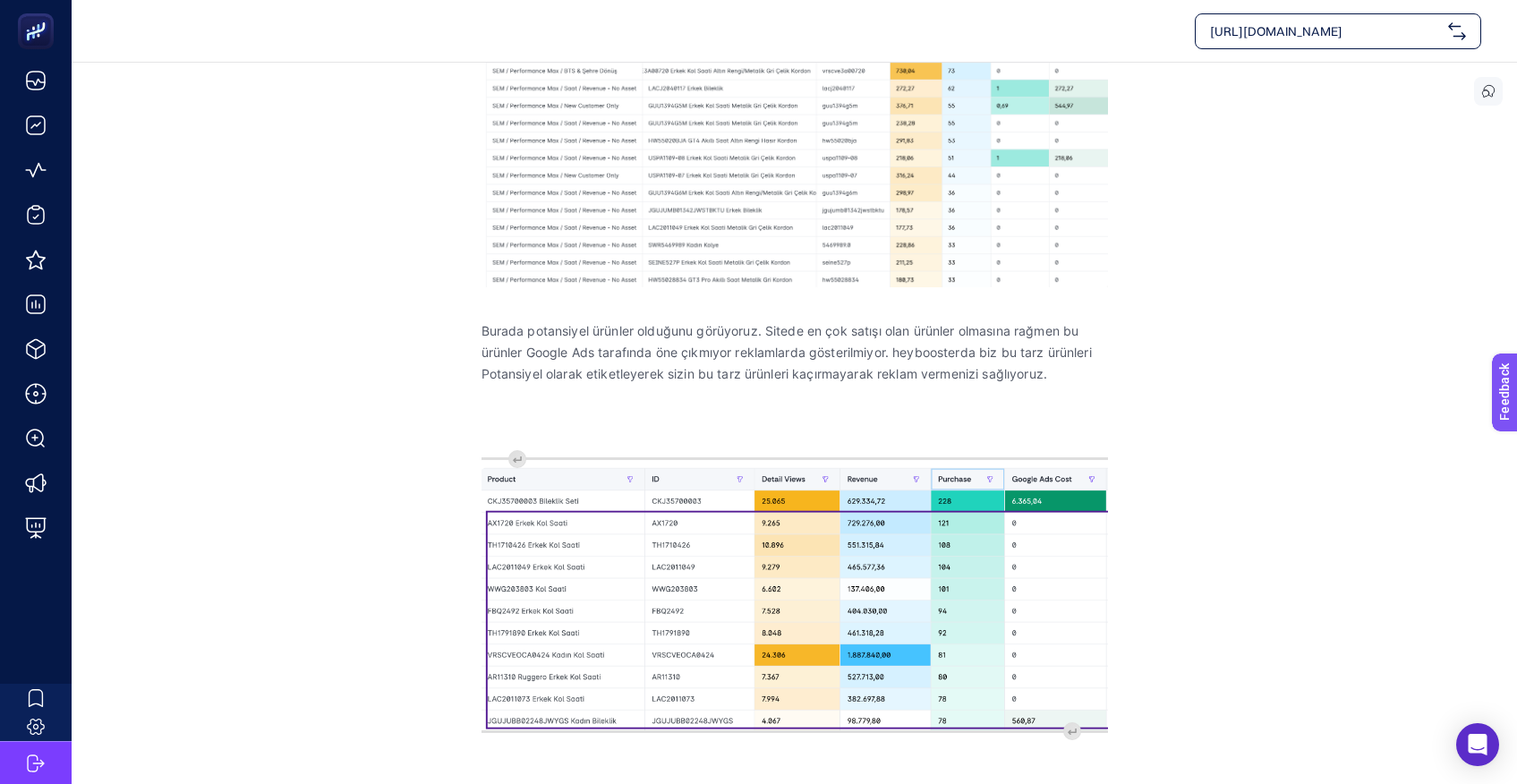
click at [798, 598] on img "Rich Text Editor. Editing area: main" at bounding box center [795, 595] width 626 height 270
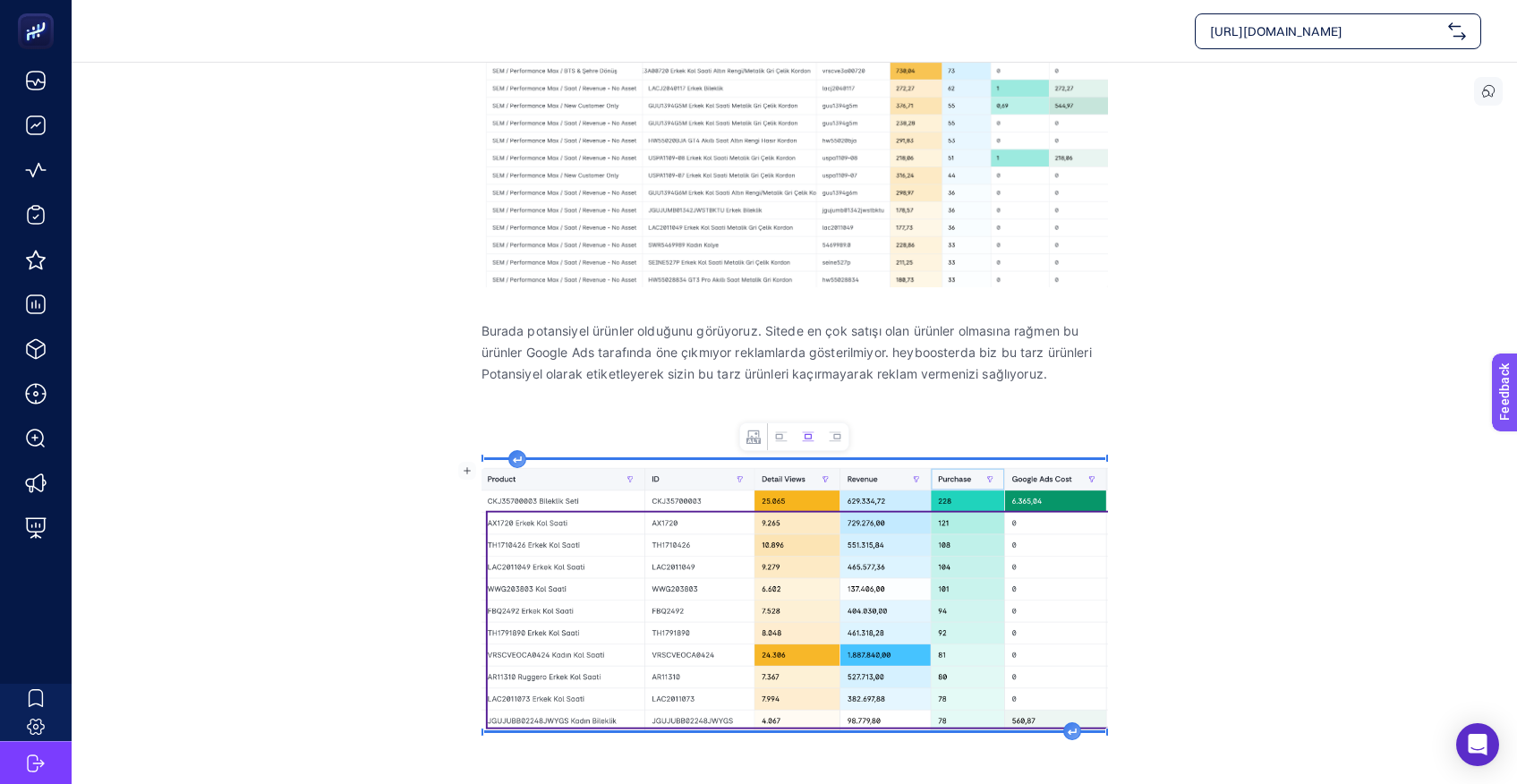
click at [798, 598] on img "Rich Text Editor. Editing area: main" at bounding box center [795, 595] width 626 height 270
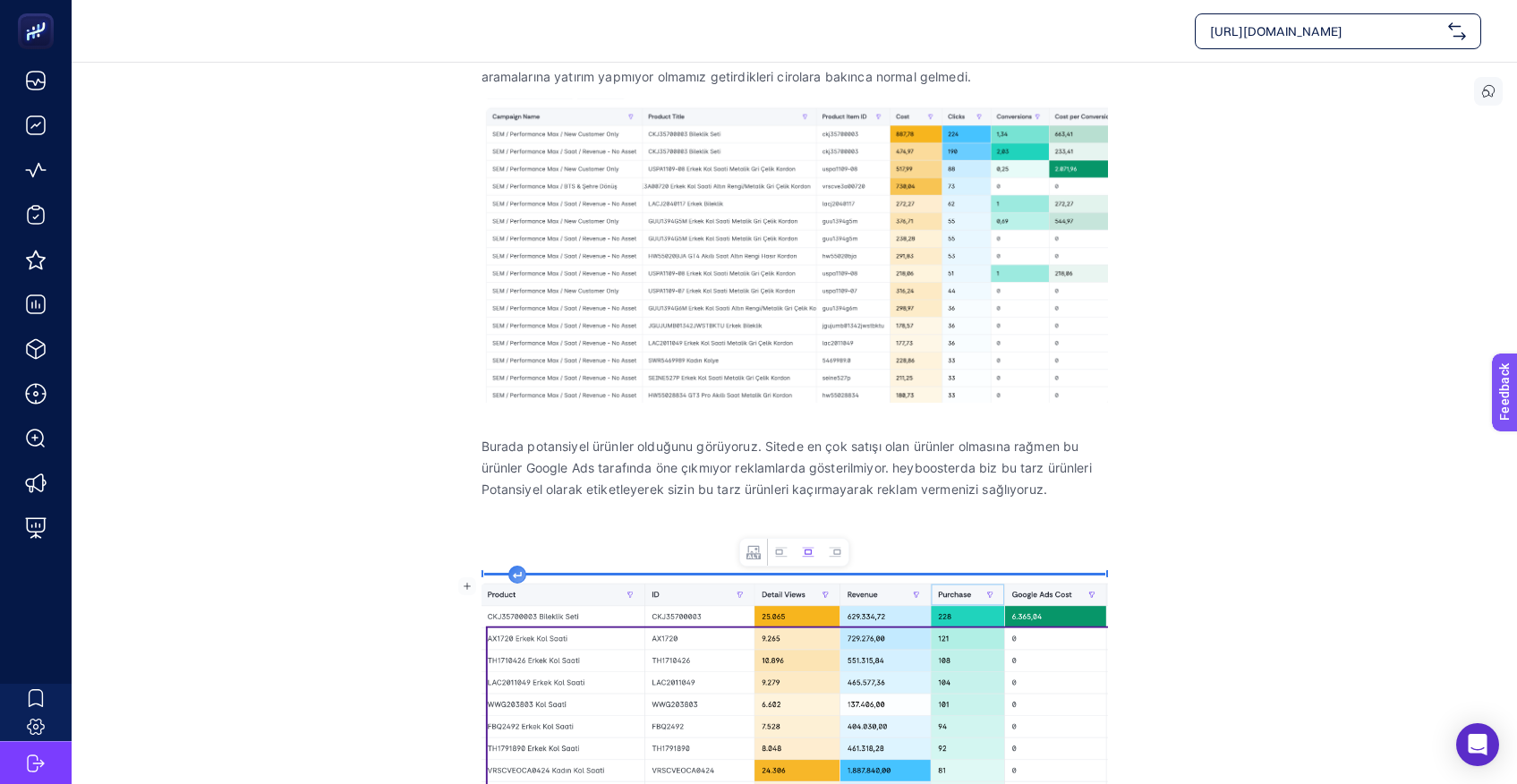
scroll to position [409, 0]
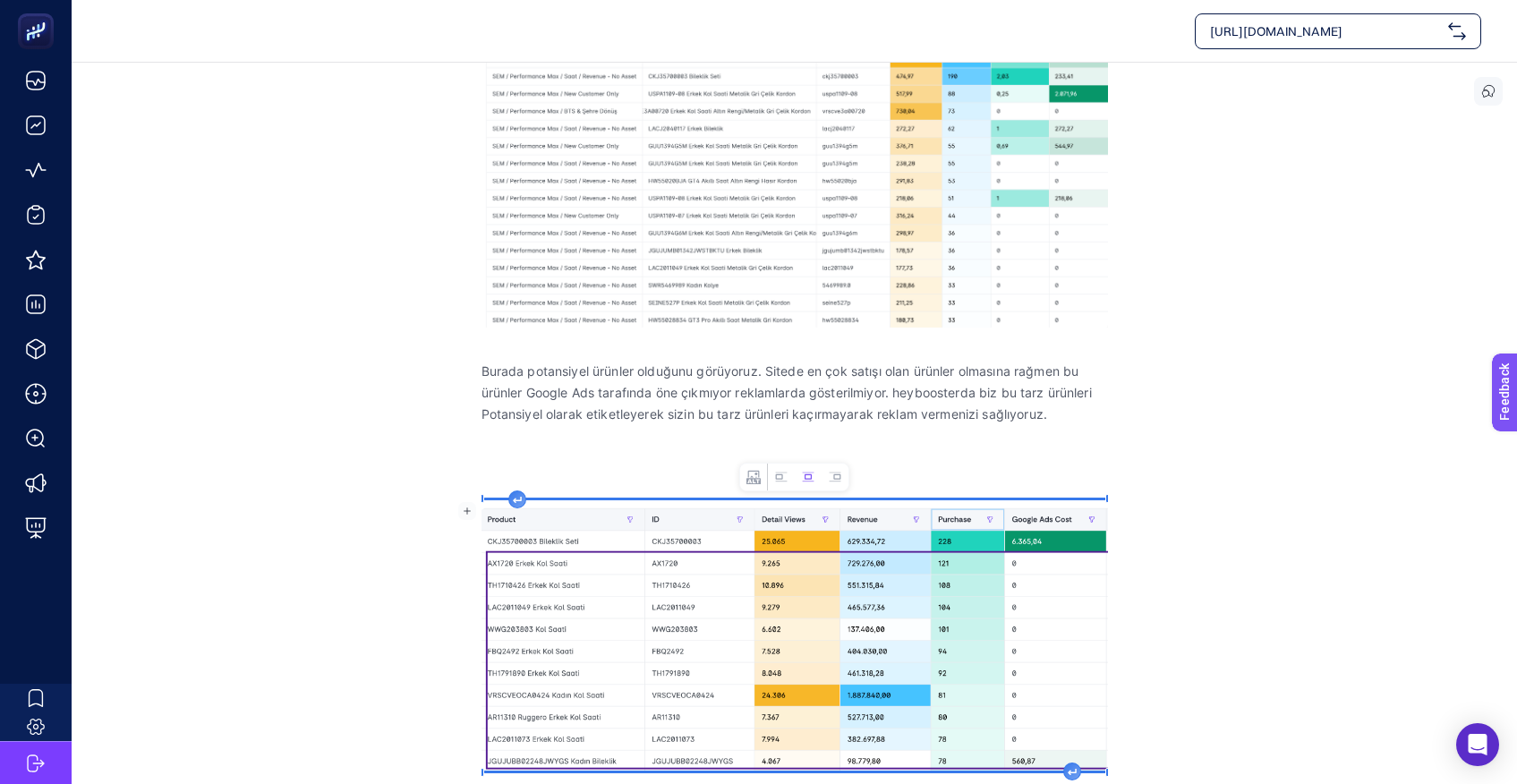
click at [785, 644] on img "Rich Text Editor. Editing area: main" at bounding box center [795, 636] width 626 height 270
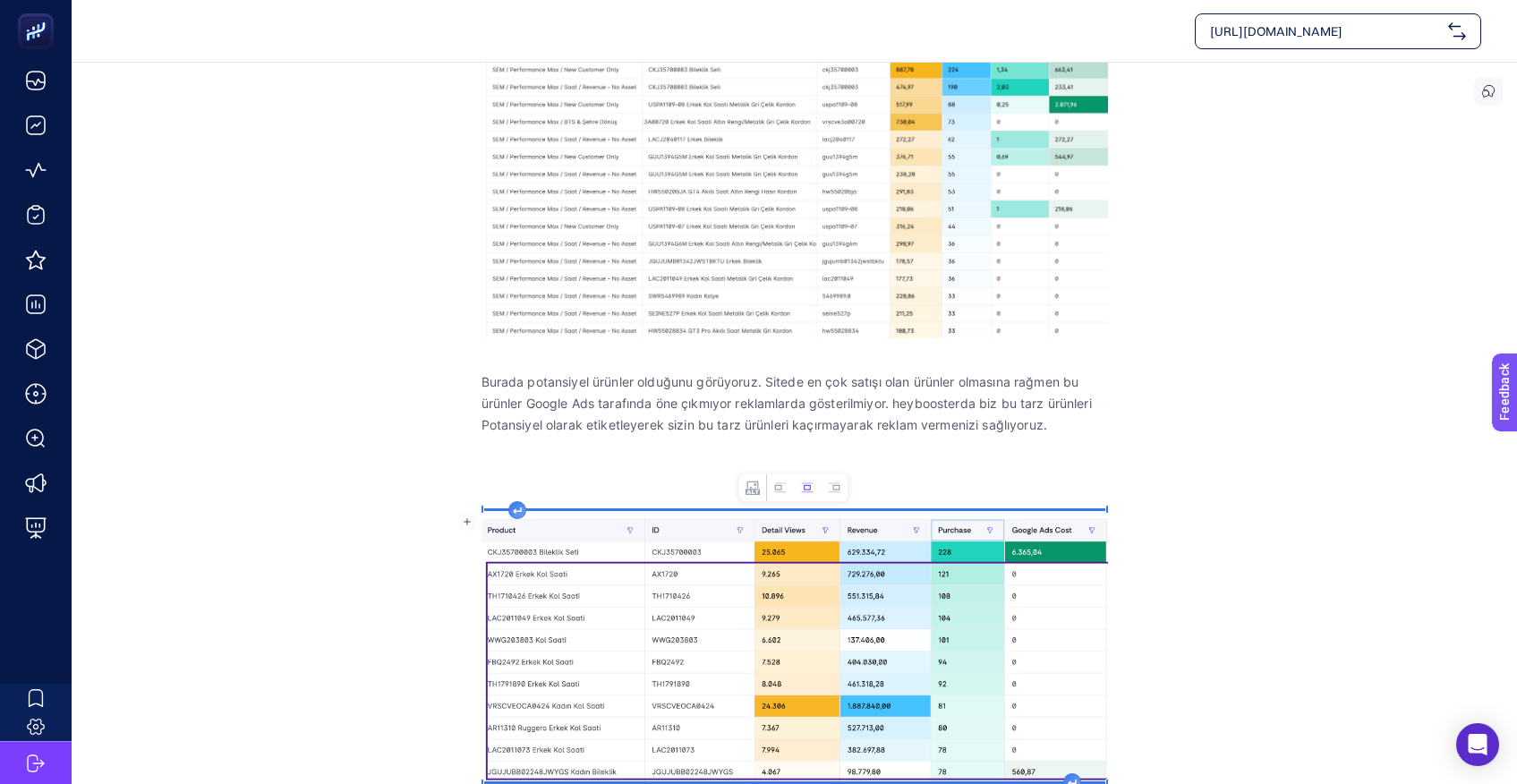
click at [1234, 610] on section "September 2, 2025 Pmax ürün yatırımları en yüksek bileklik, kordon... Priority:…" at bounding box center [794, 249] width 1445 height 1170
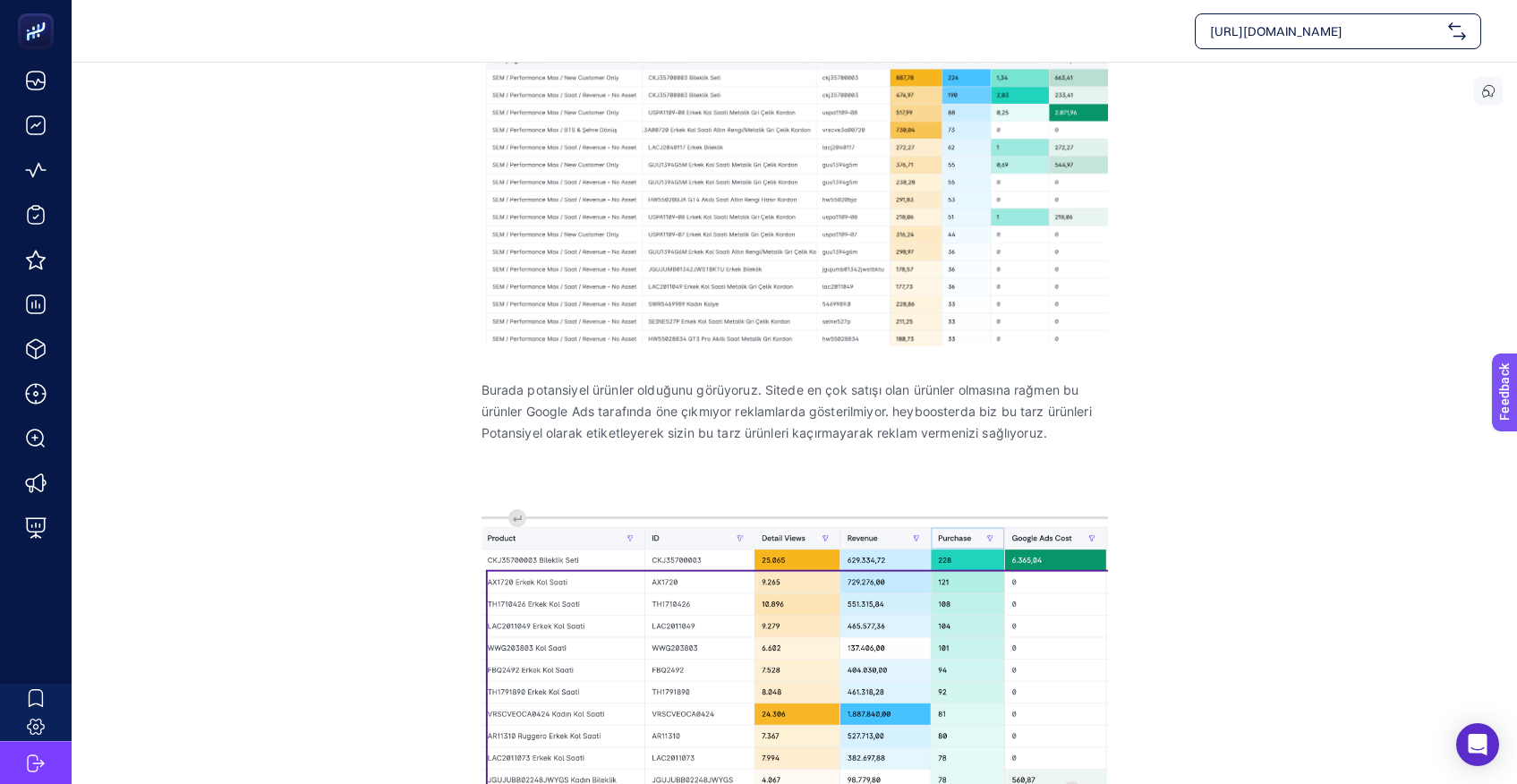
click at [1234, 610] on section "September 2, 2025 Pmax ürün yatırımları en yüksek bileklik, kordon... Priority:…" at bounding box center [794, 258] width 1445 height 1170
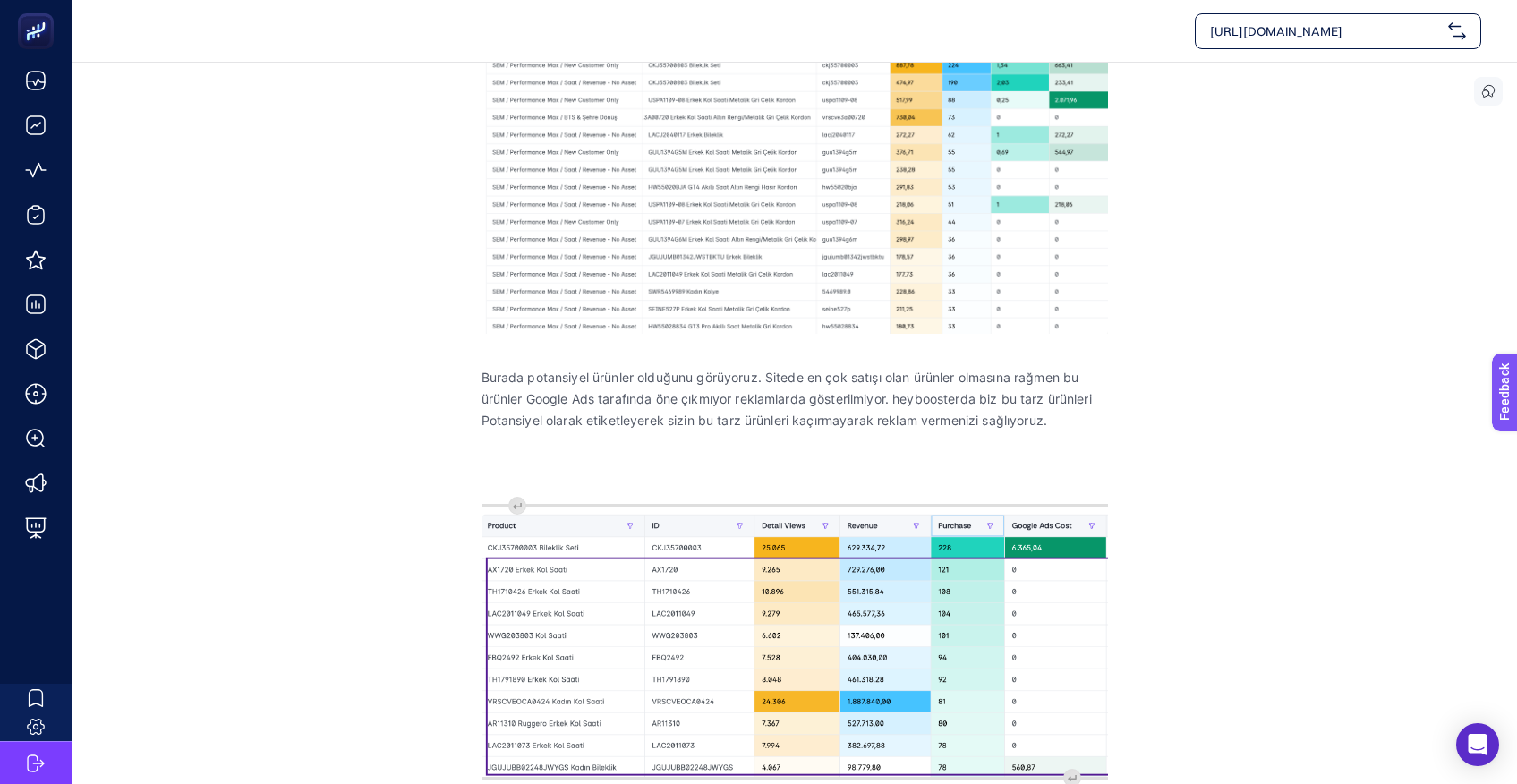
scroll to position [406, 0]
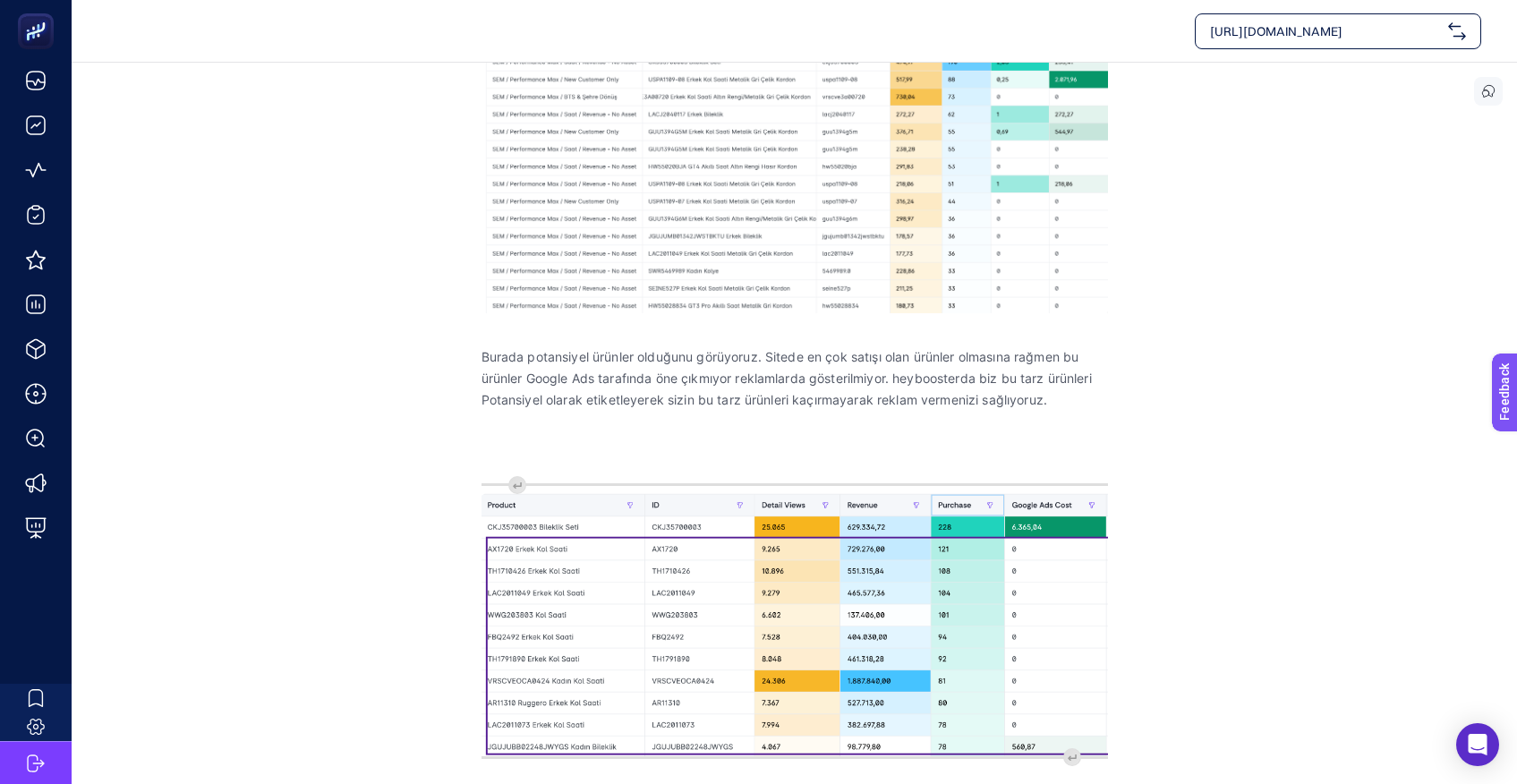
click at [1225, 624] on section "September 2, 2025 Pmax ürün yatırımları en yüksek bileklik, kordon... Priority:…" at bounding box center [794, 225] width 1445 height 1170
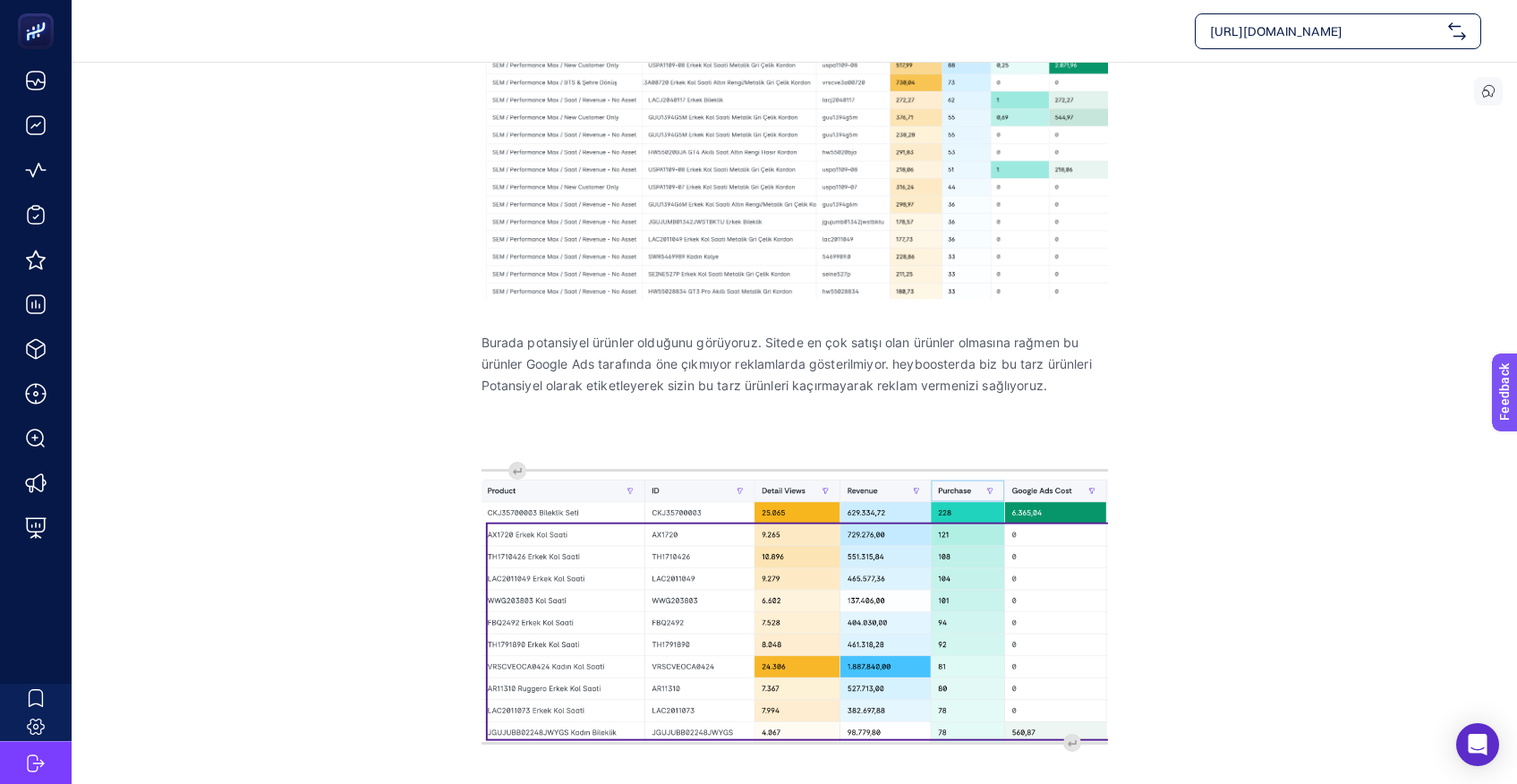
click at [1340, 606] on section "September 2, 2025 Pmax ürün yatırımları en yüksek bileklik, kordon... Priority:…" at bounding box center [794, 210] width 1445 height 1170
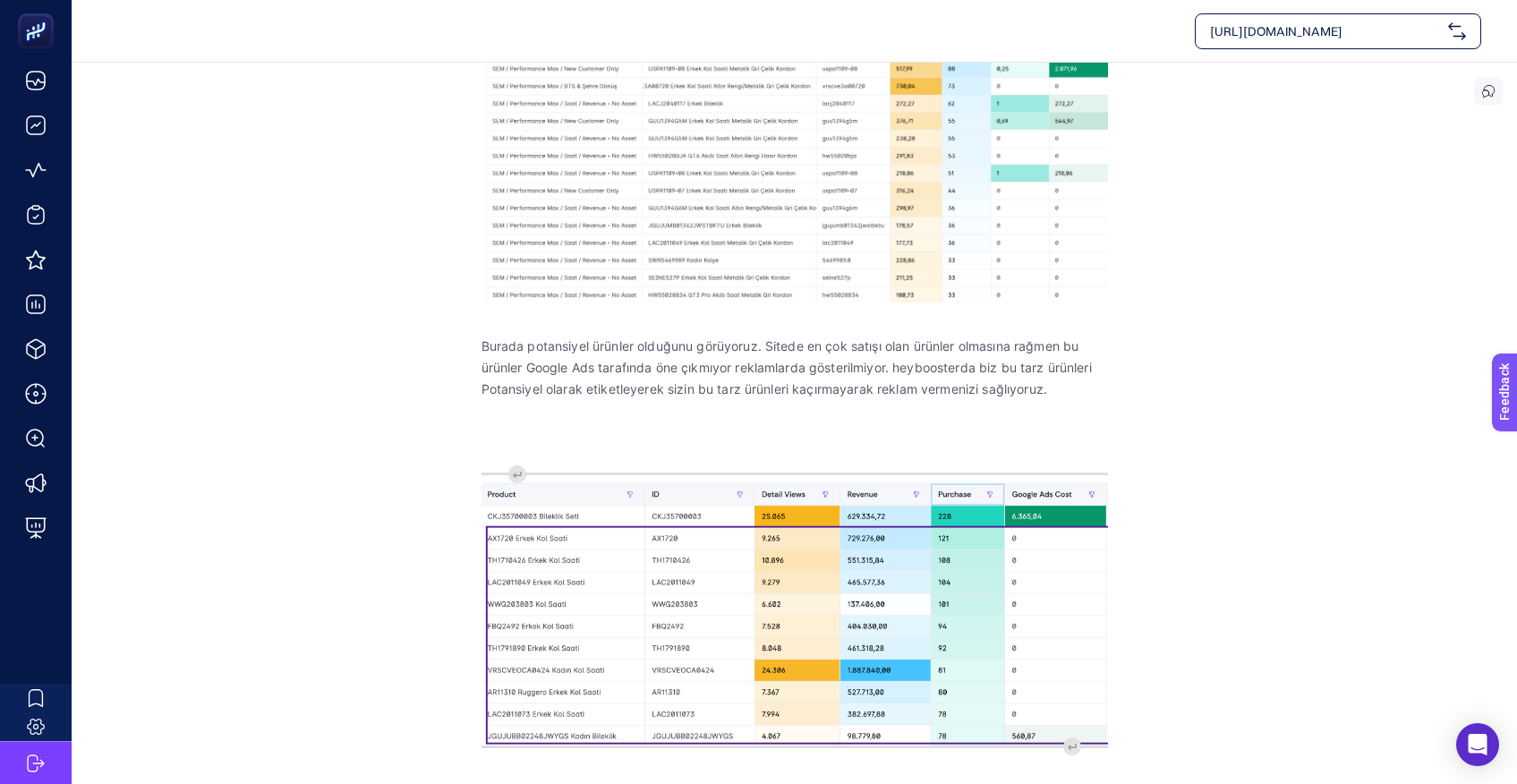
click at [1331, 601] on section "September 2, 2025 Pmax ürün yatırımları en yüksek bileklik, kordon... Priority:…" at bounding box center [794, 214] width 1445 height 1170
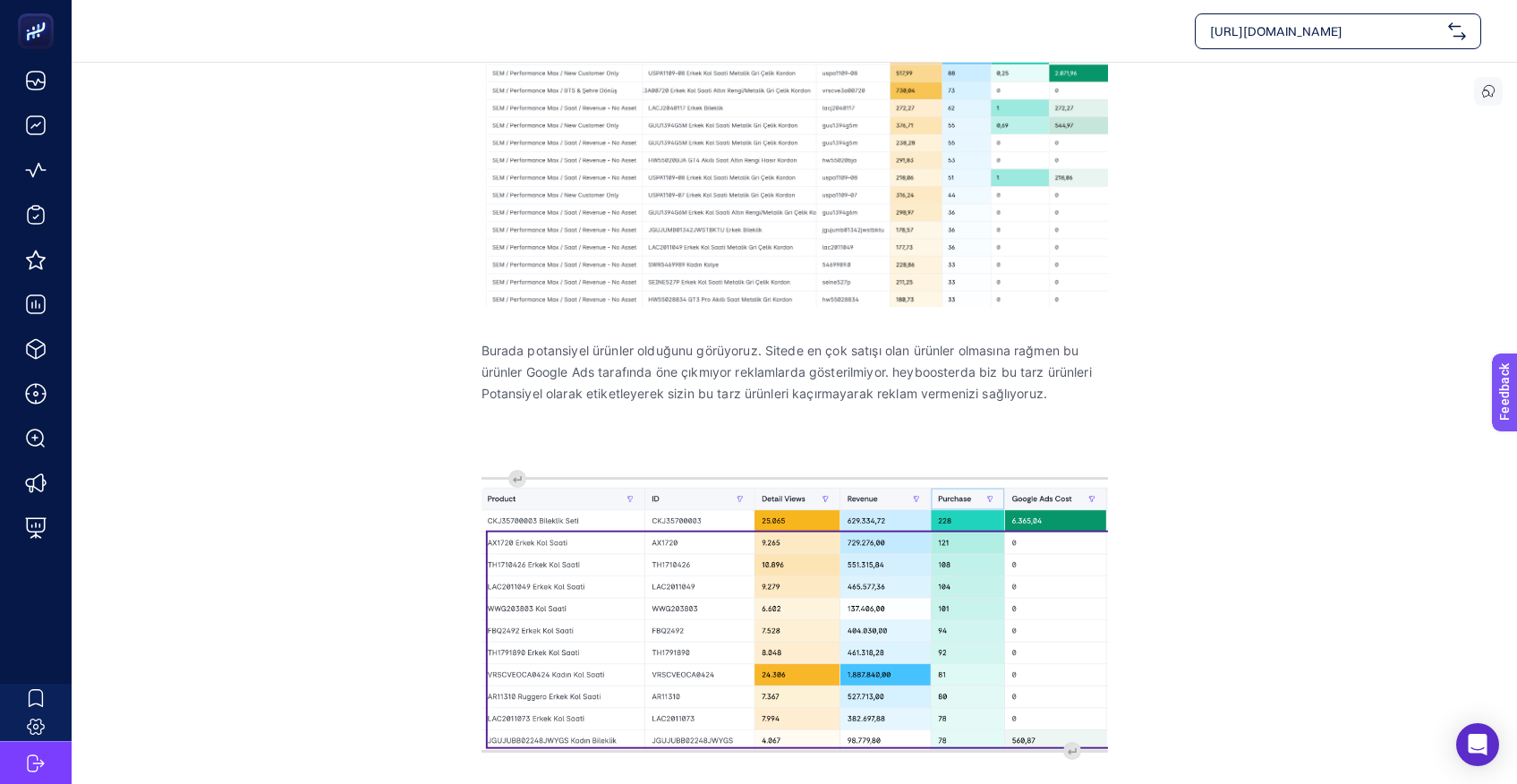
click at [1330, 600] on section "September 2, 2025 Pmax ürün yatırımları en yüksek bileklik, kordon... Priority:…" at bounding box center [794, 219] width 1445 height 1170
click at [1341, 603] on section "September 2, 2025 Pmax ürün yatırımları en yüksek bileklik, kordon... Priority:…" at bounding box center [794, 218] width 1445 height 1170
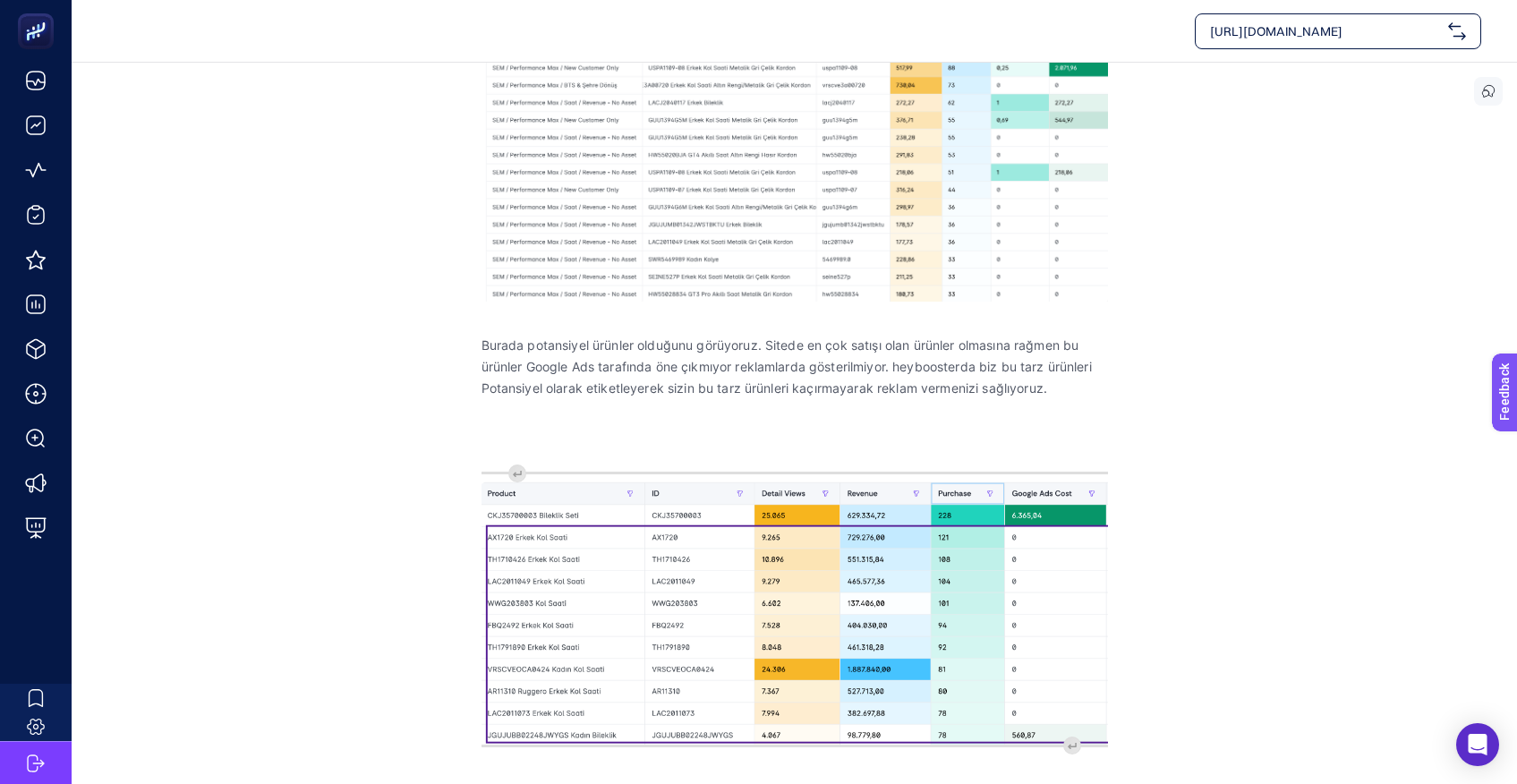
click at [1340, 603] on section "September 2, 2025 Pmax ürün yatırımları en yüksek bileklik, kordon... Priority:…" at bounding box center [794, 213] width 1445 height 1170
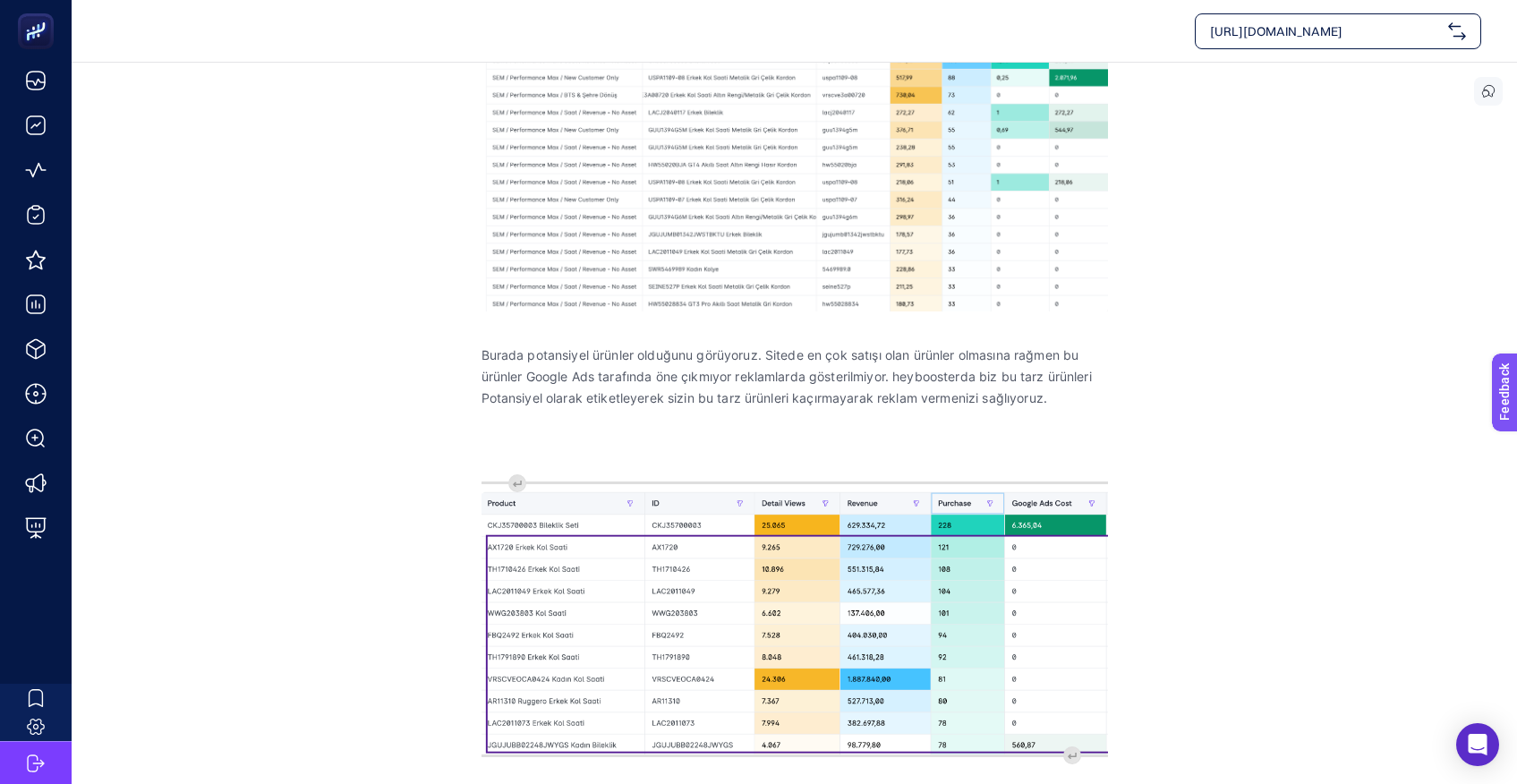
click at [1332, 599] on section "September 2, 2025 Pmax ürün yatırımları en yüksek bileklik, kordon... Priority:…" at bounding box center [794, 223] width 1445 height 1170
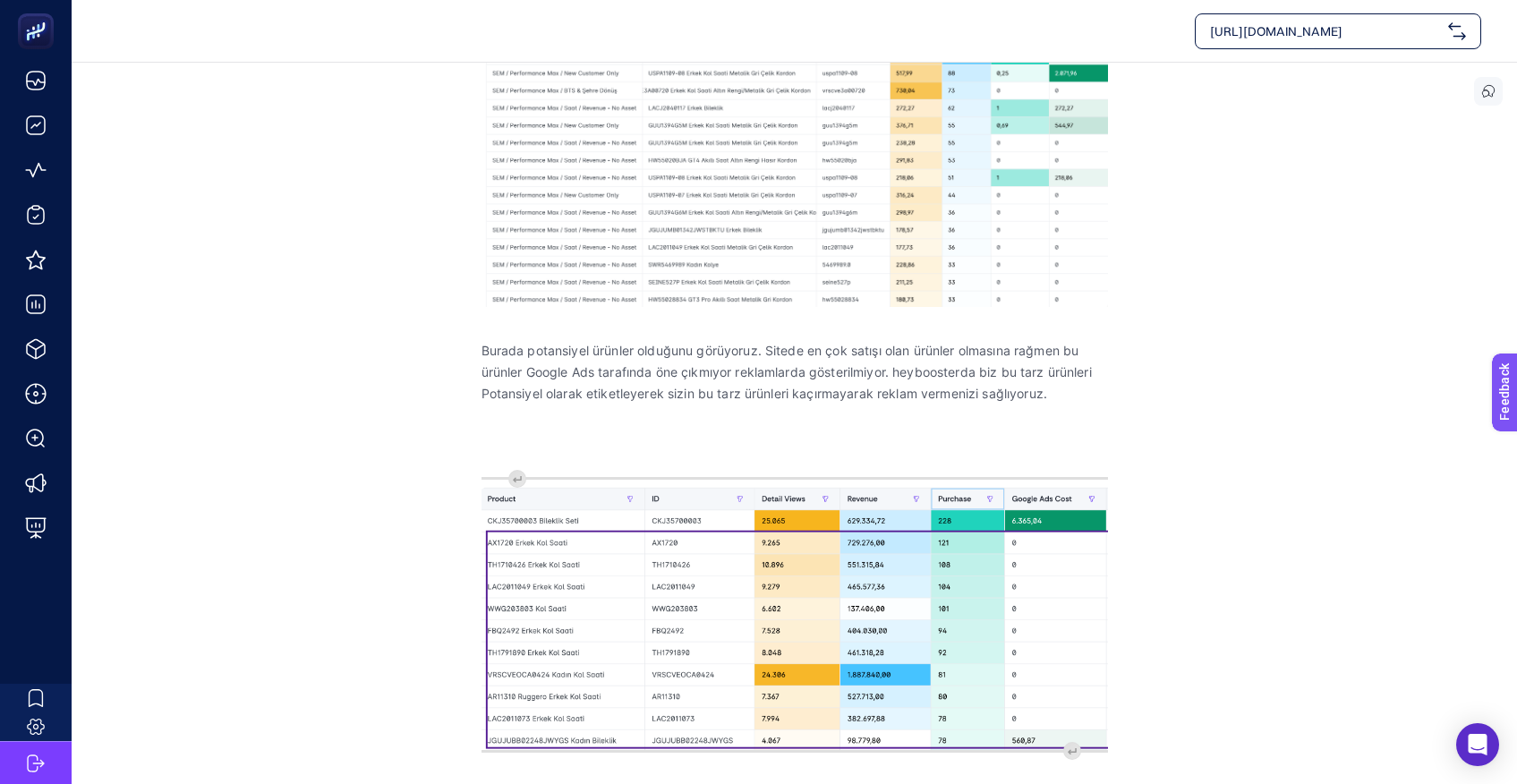
click at [858, 651] on img "Rich Text Editor. Editing area: main" at bounding box center [795, 615] width 626 height 270
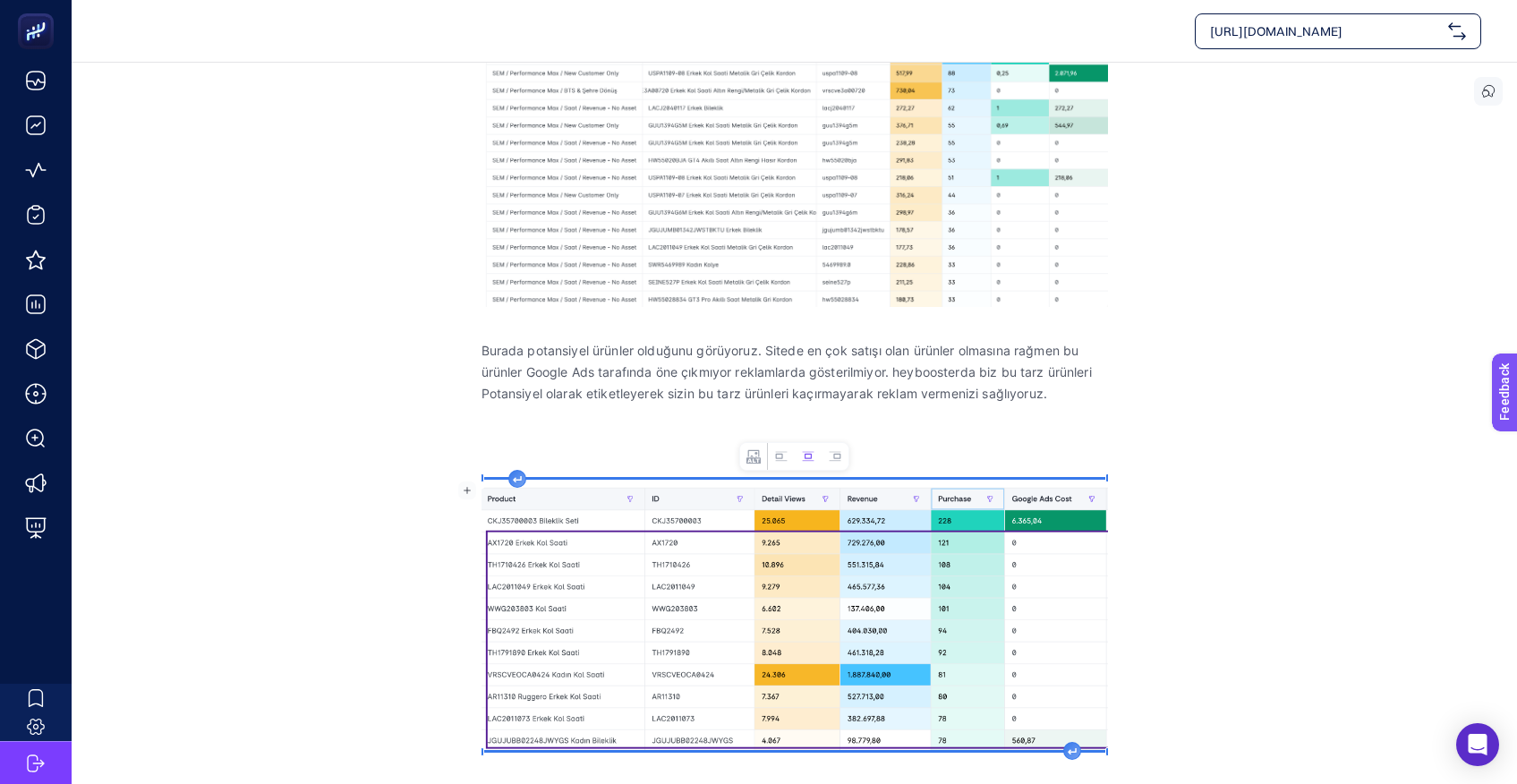
click at [808, 456] on icon "Image toolbar" at bounding box center [807, 456] width 14 height 14
click at [1074, 749] on div "En çok yatırım yapılan ürünlere baktığımızda genelllikle kordon, bileklik gibi …" at bounding box center [795, 360] width 626 height 888
